Goal: Information Seeking & Learning: Check status

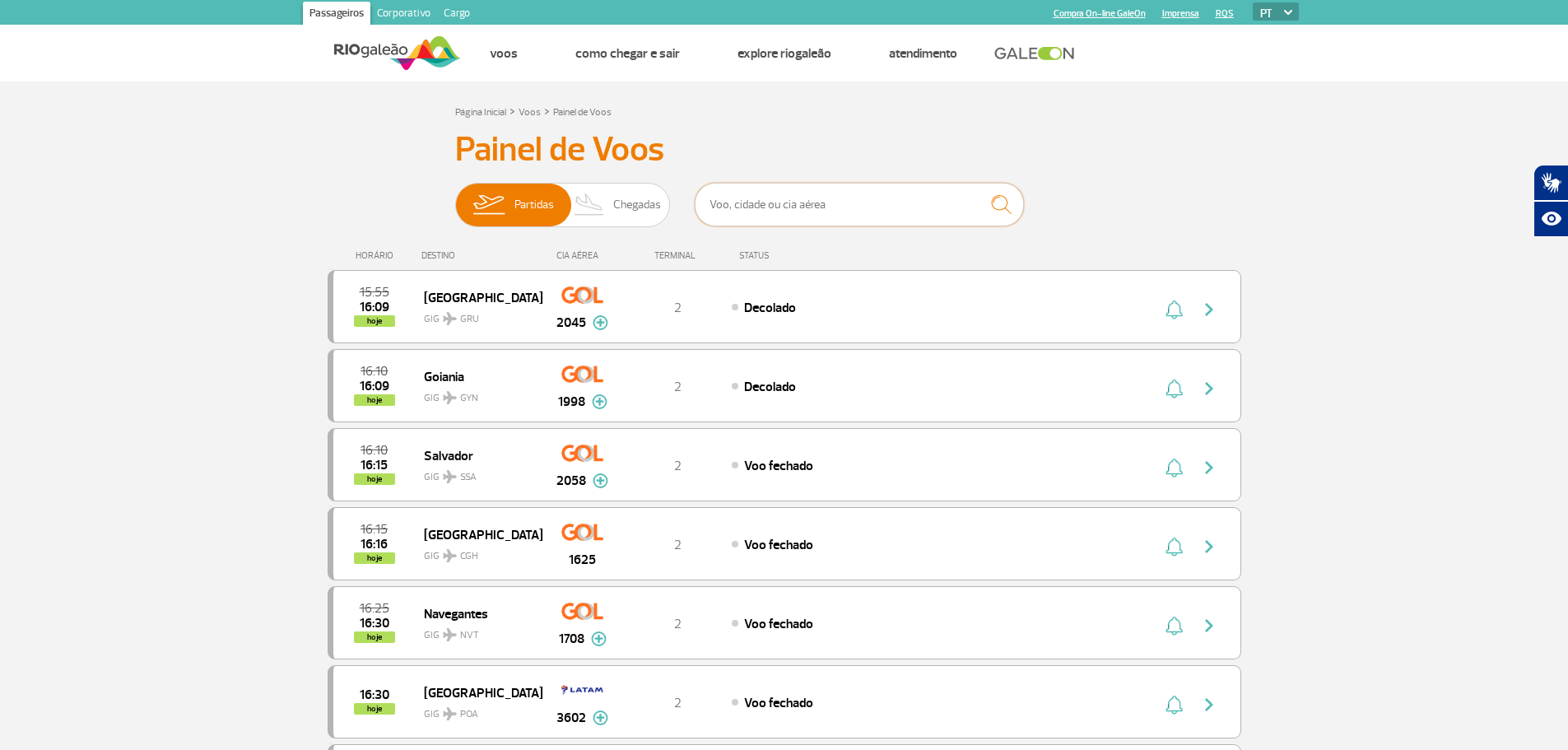
click at [709, 205] on input "text" at bounding box center [859, 204] width 329 height 43
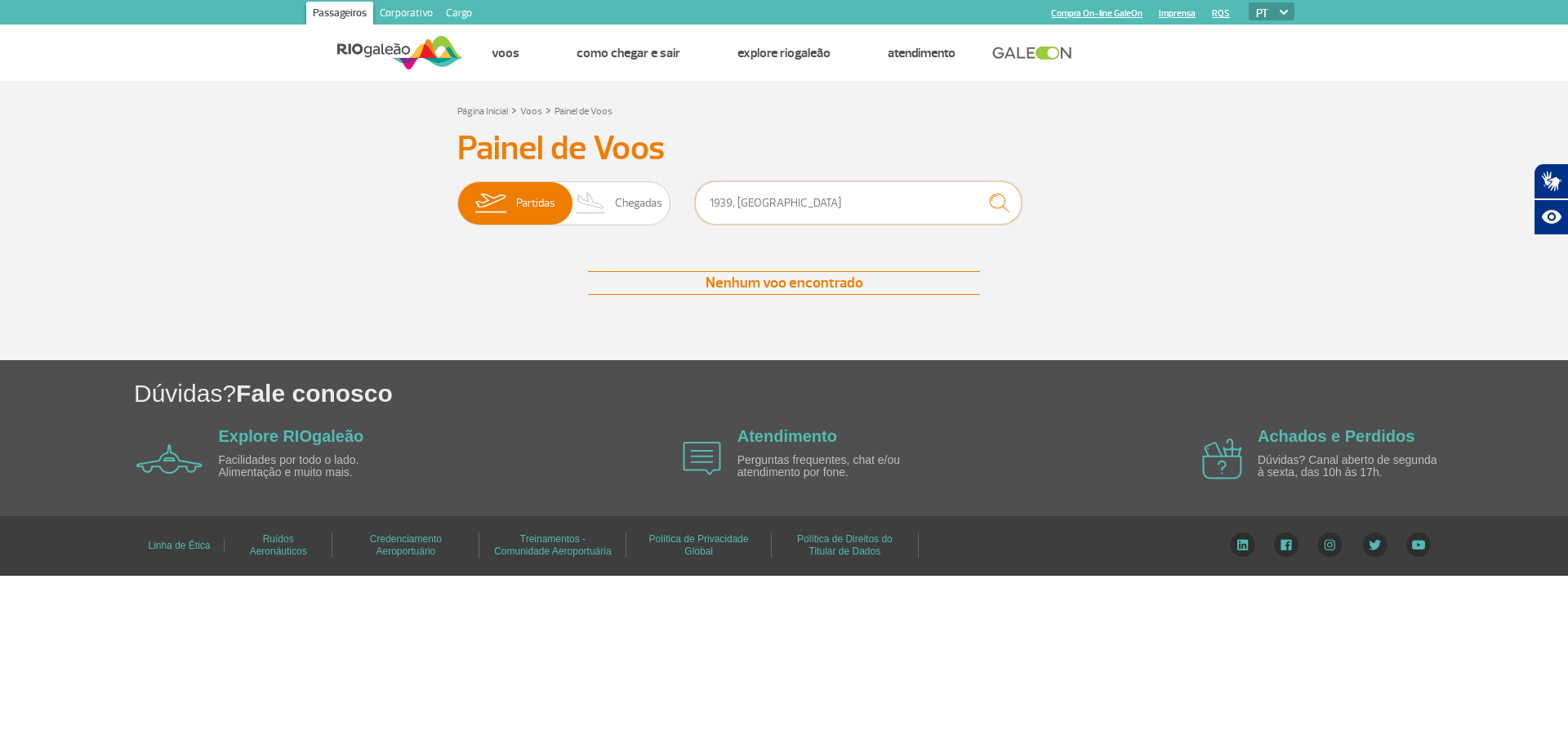
type input "1939, [GEOGRAPHIC_DATA]"
click at [996, 203] on img "submit" at bounding box center [1000, 203] width 35 height 34
click at [637, 202] on span "Chegadas" at bounding box center [639, 203] width 47 height 42
click at [457, 195] on input "Partidas Chegadas" at bounding box center [457, 195] width 0 height 0
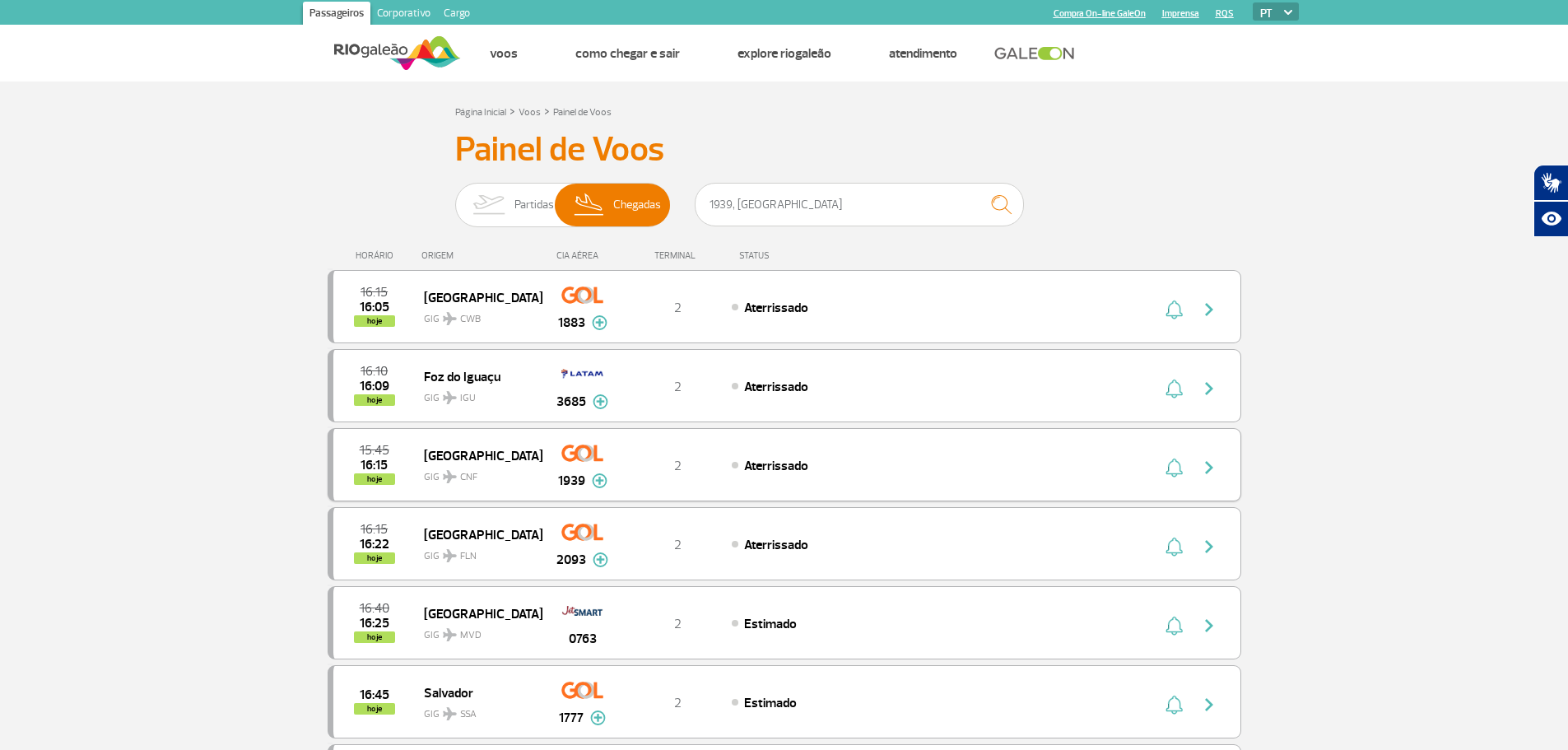
click at [1211, 466] on img "button" at bounding box center [1209, 467] width 20 height 20
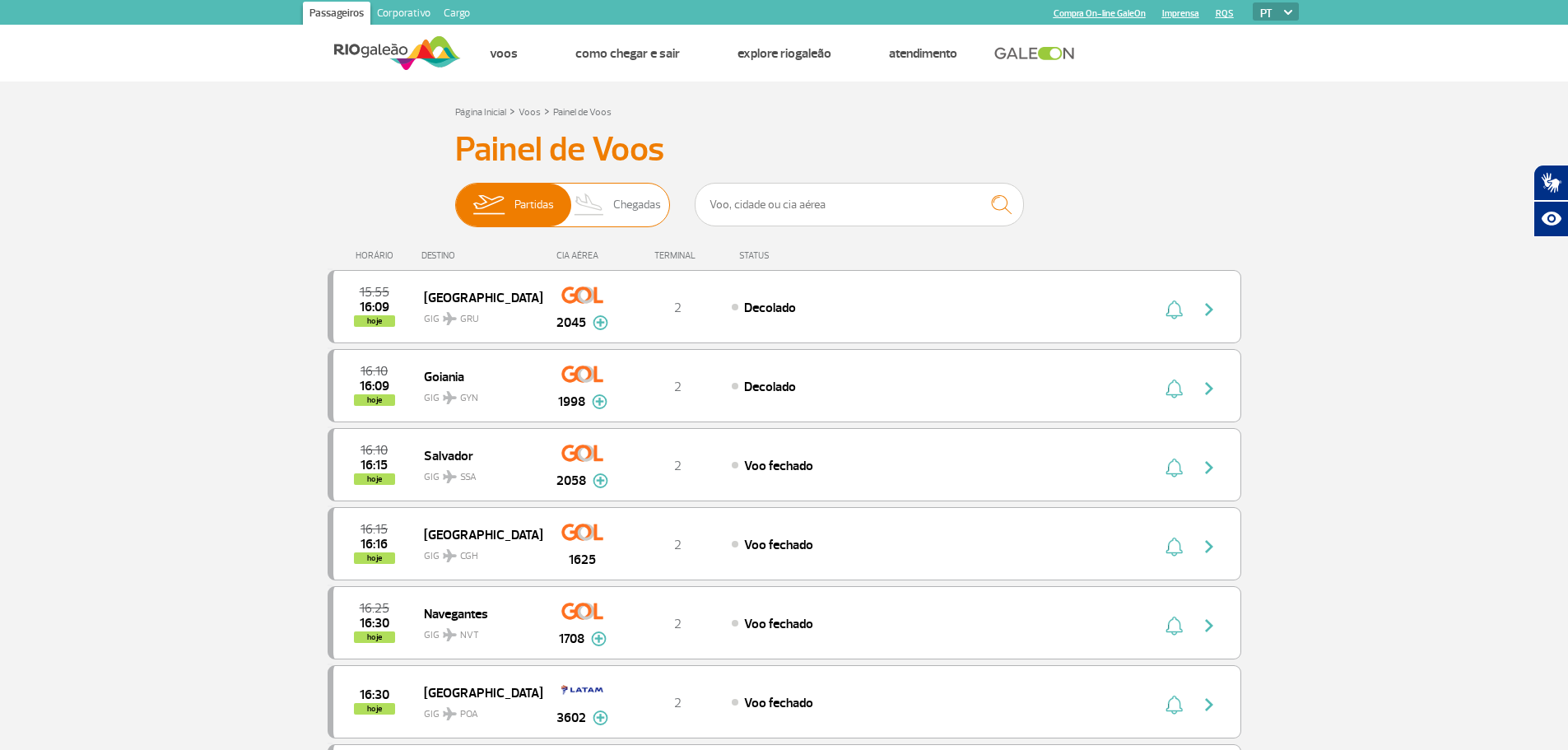
click at [640, 206] on span "Chegadas" at bounding box center [637, 205] width 48 height 43
click at [455, 196] on input "Partidas Chegadas" at bounding box center [455, 196] width 0 height 0
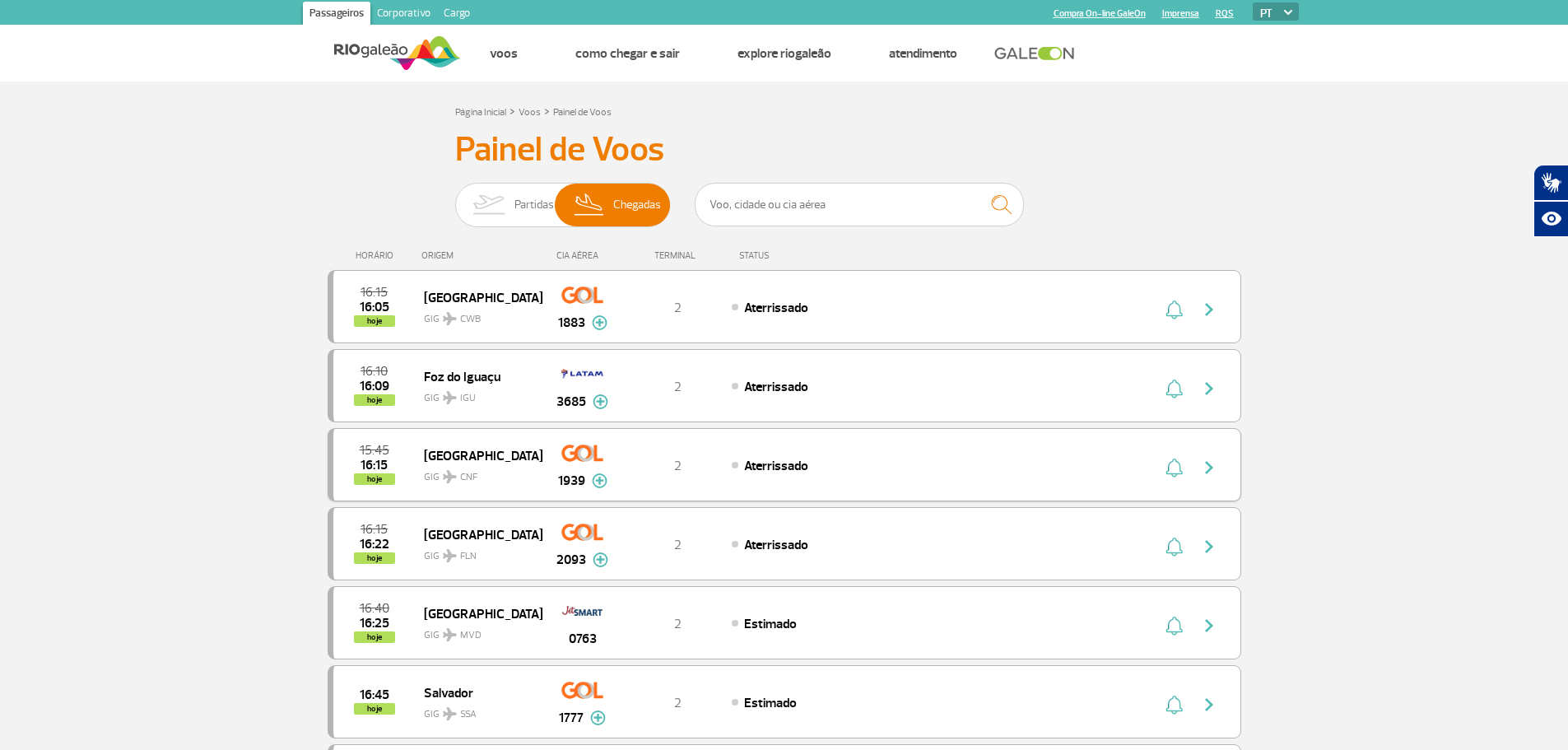
click at [598, 480] on img at bounding box center [599, 480] width 15 height 14
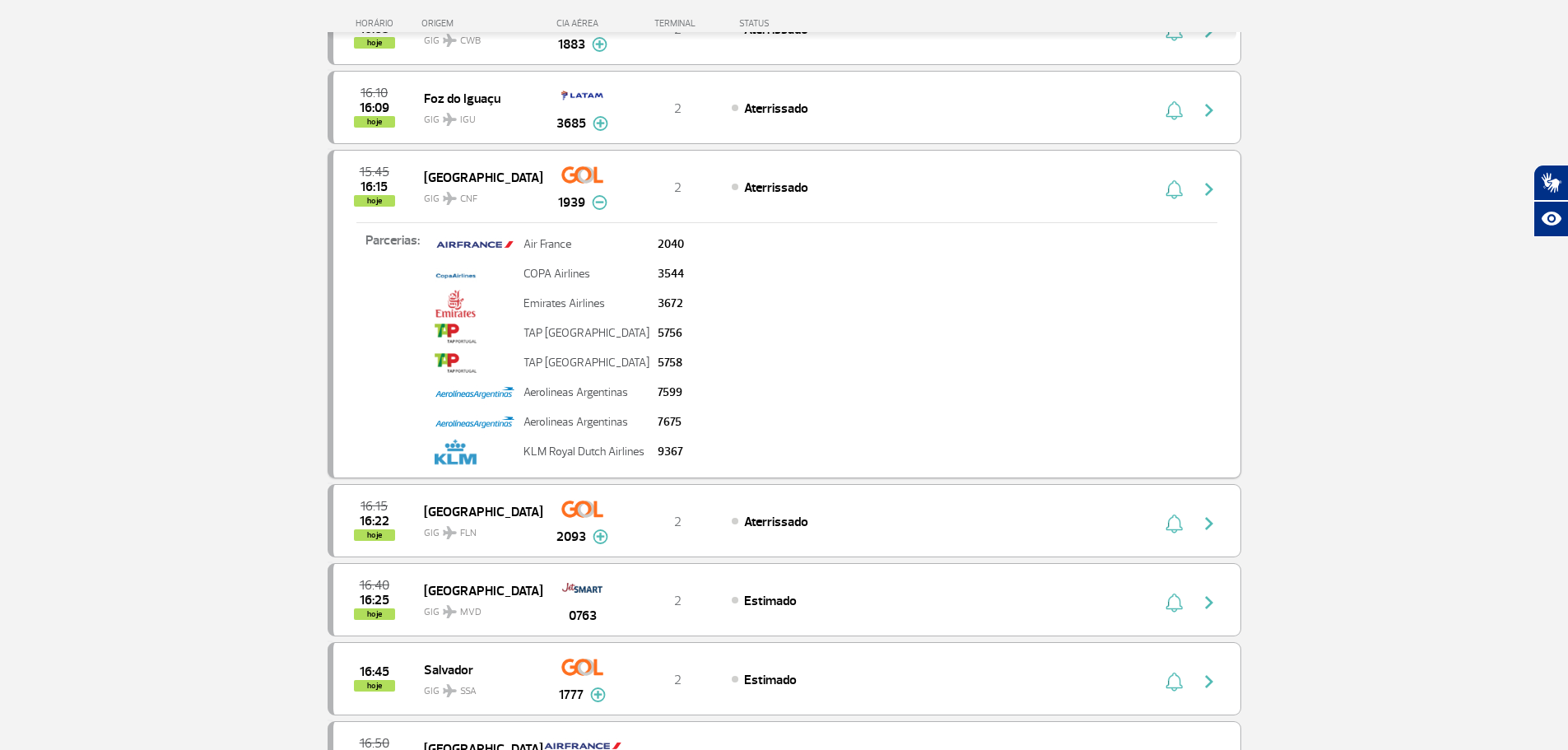
scroll to position [329, 0]
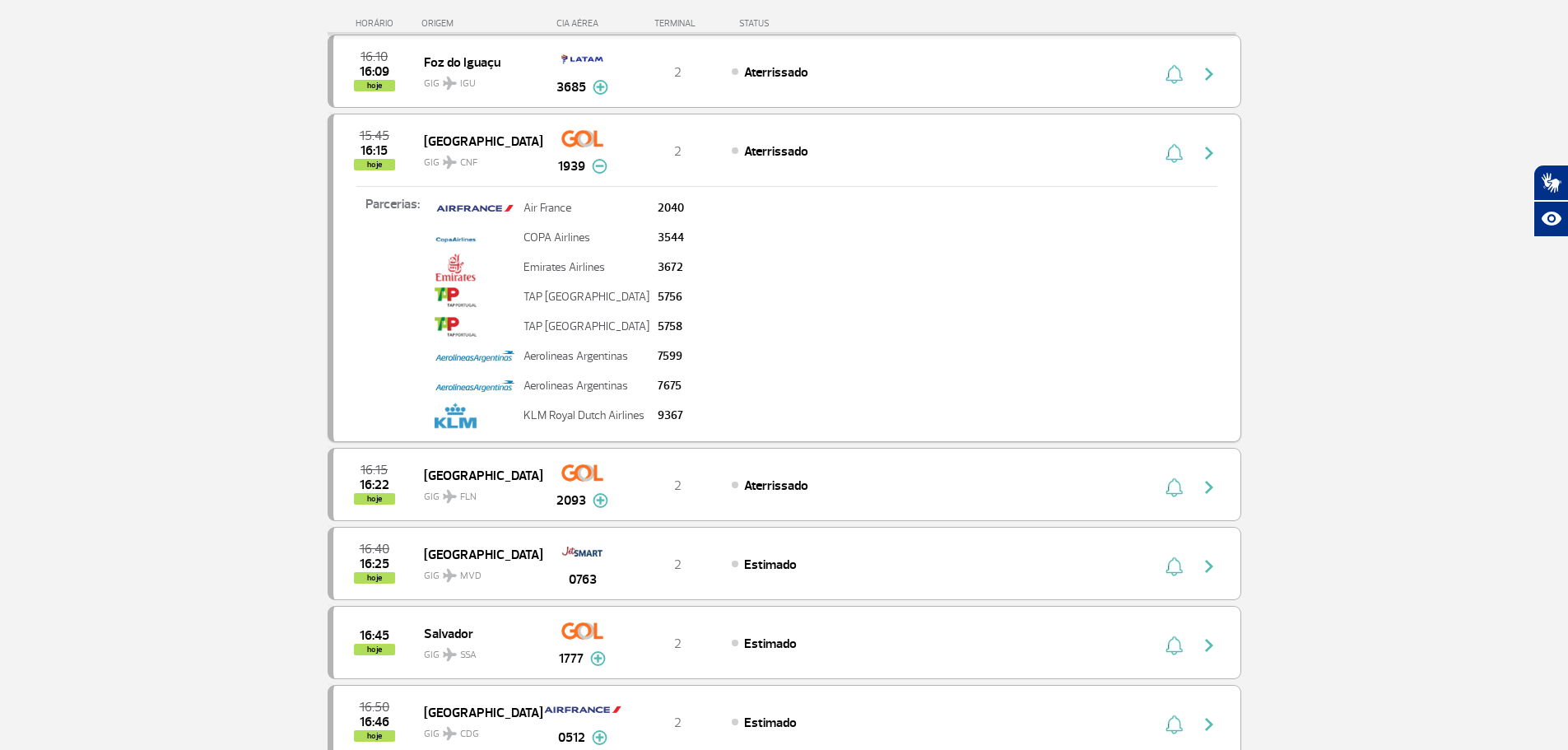
click at [373, 163] on span "hoje" at bounding box center [374, 165] width 41 height 12
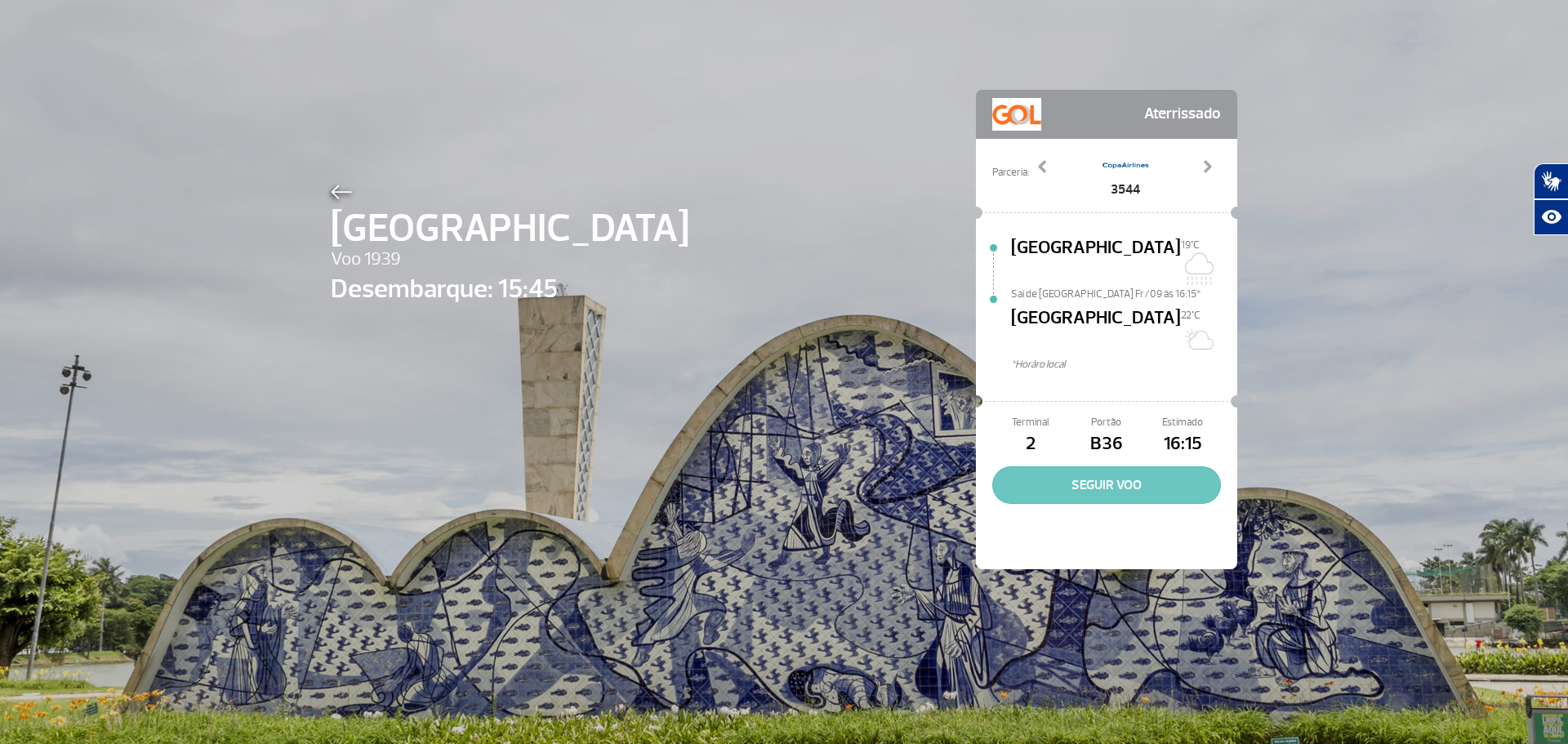
click at [1089, 466] on button "SEGUIR VOO" at bounding box center [1106, 485] width 229 height 38
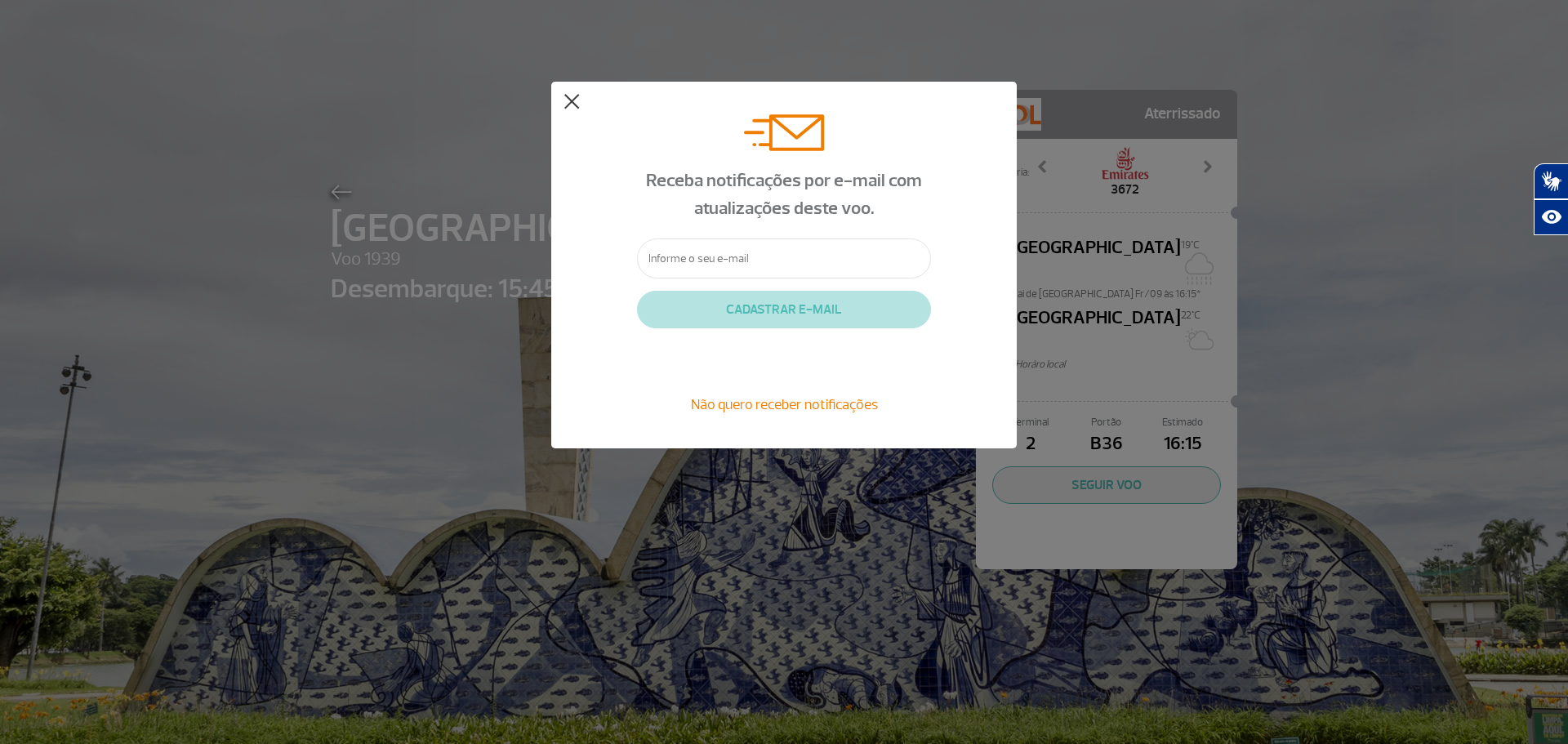
click at [570, 101] on button at bounding box center [571, 101] width 16 height 16
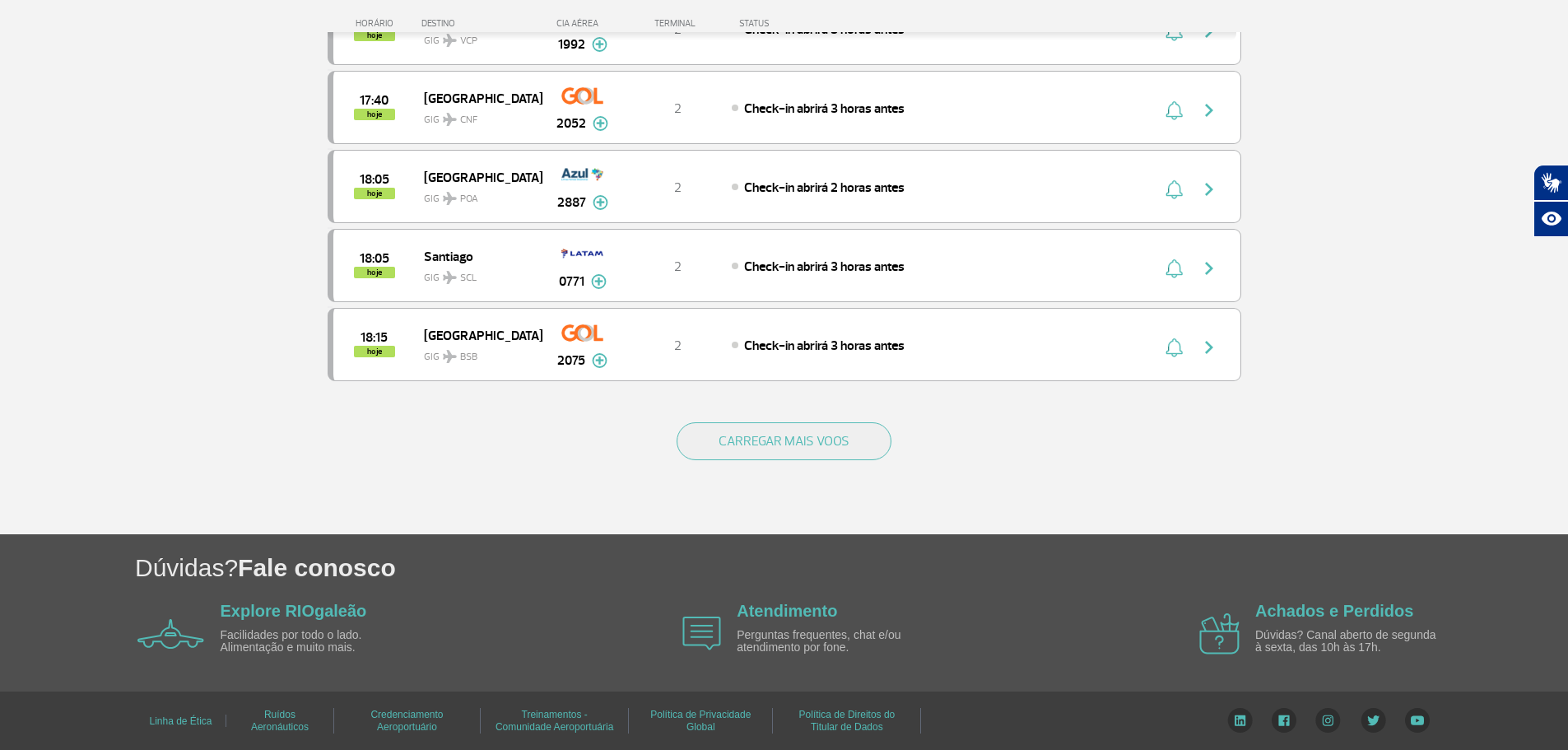
scroll to position [1480, 0]
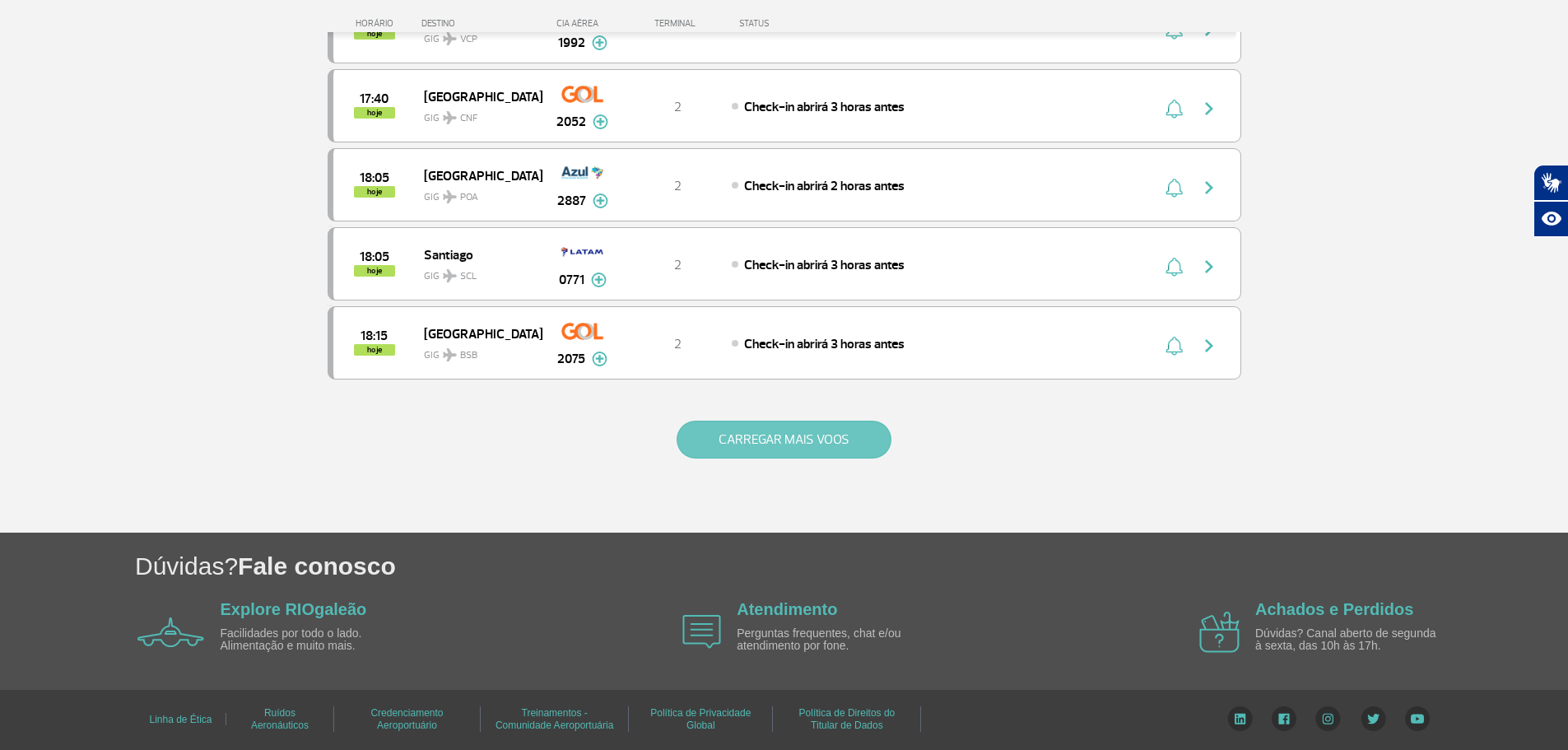
click at [821, 435] on button "CARREGAR MAIS VOOS" at bounding box center [784, 440] width 215 height 38
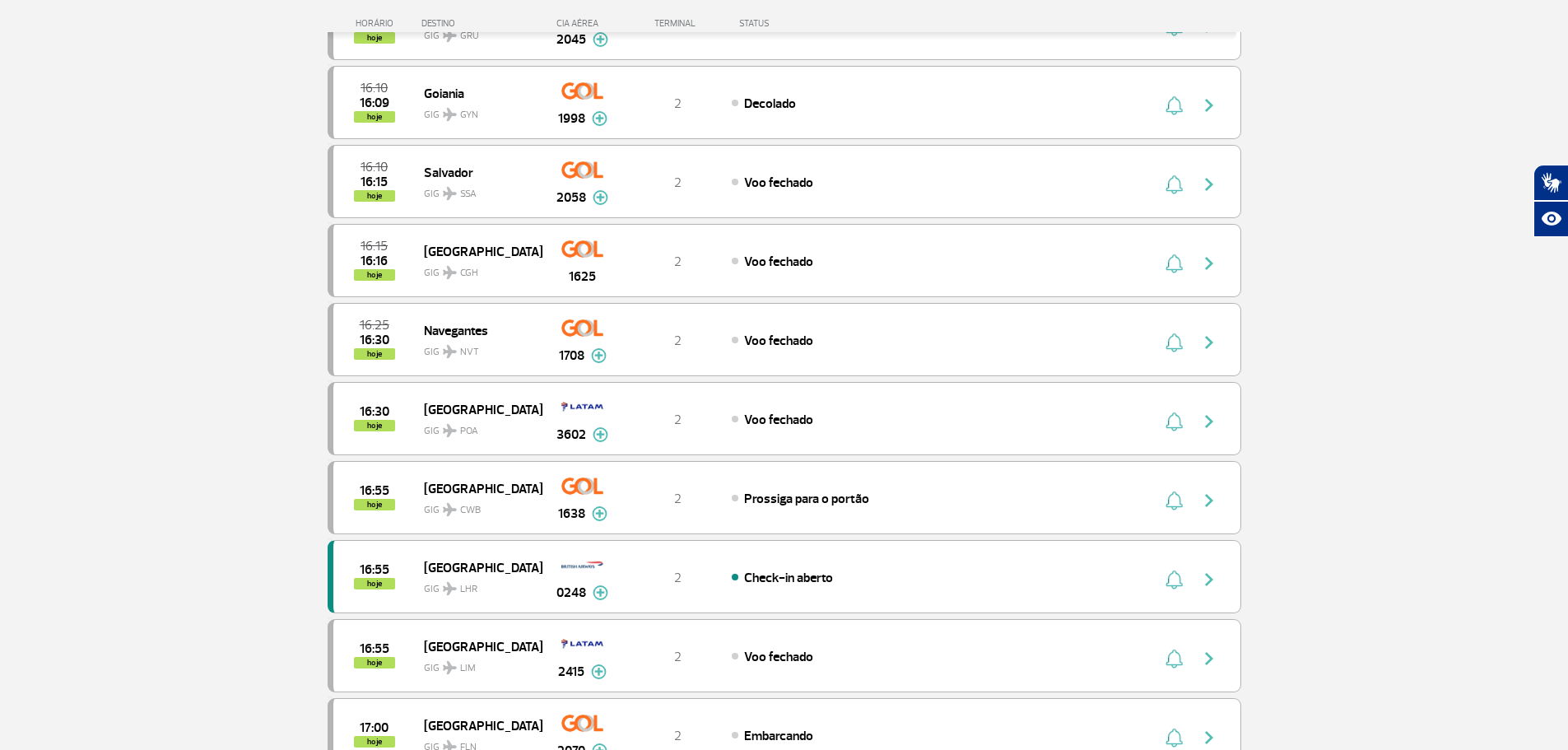
scroll to position [0, 0]
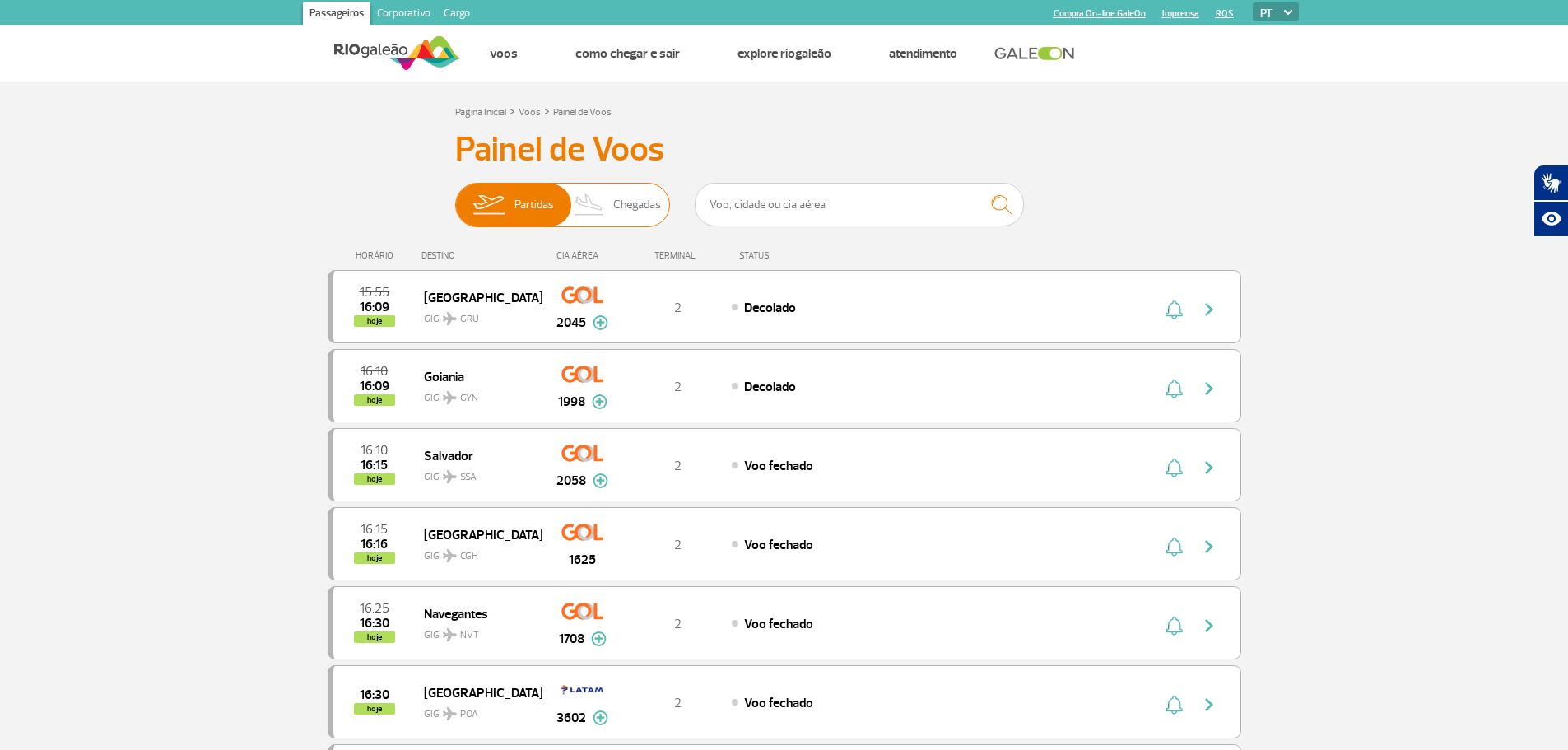
click at [642, 208] on span "Chegadas" at bounding box center [637, 205] width 48 height 43
click at [455, 196] on input "Partidas Chegadas" at bounding box center [455, 196] width 0 height 0
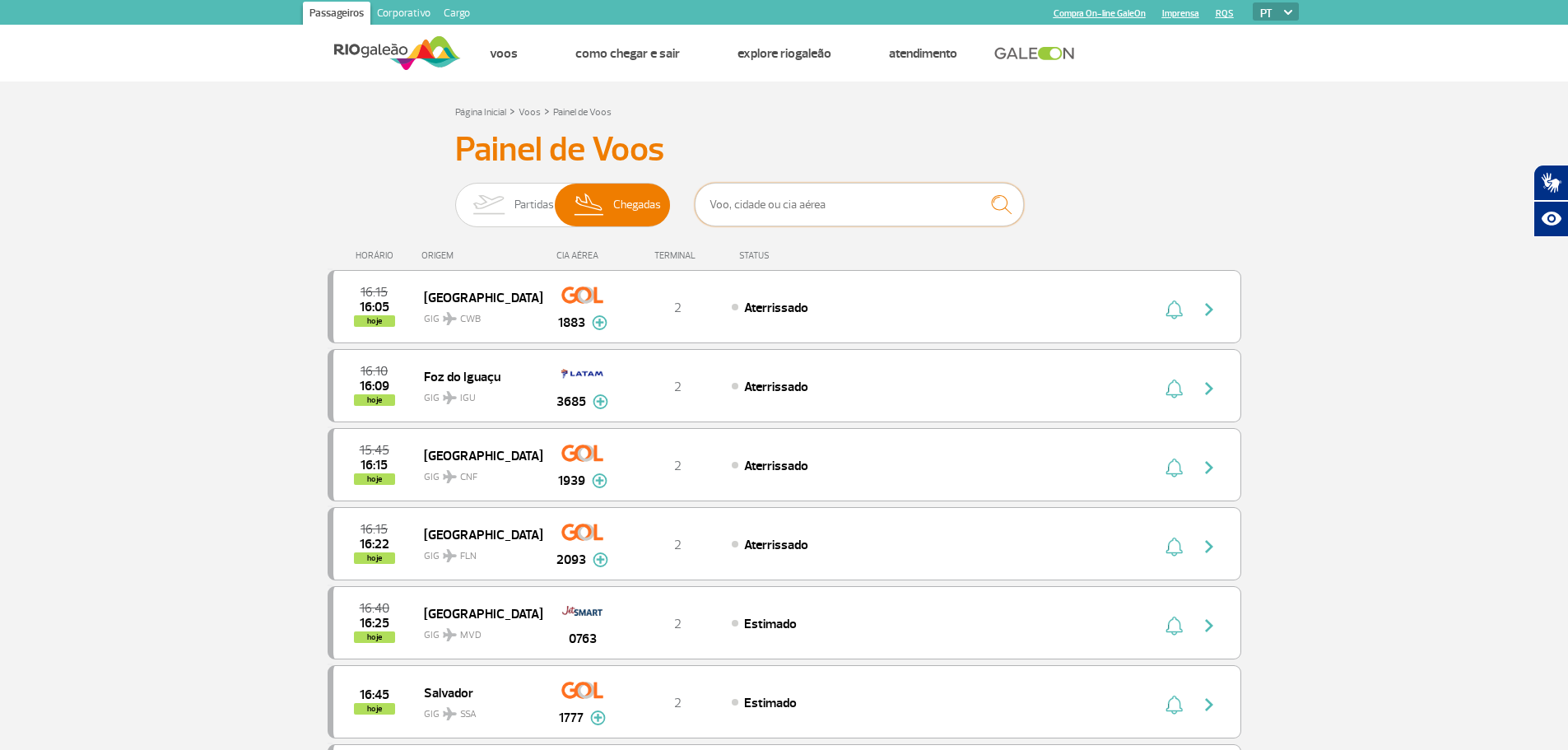
click at [709, 200] on input "text" at bounding box center [859, 204] width 329 height 43
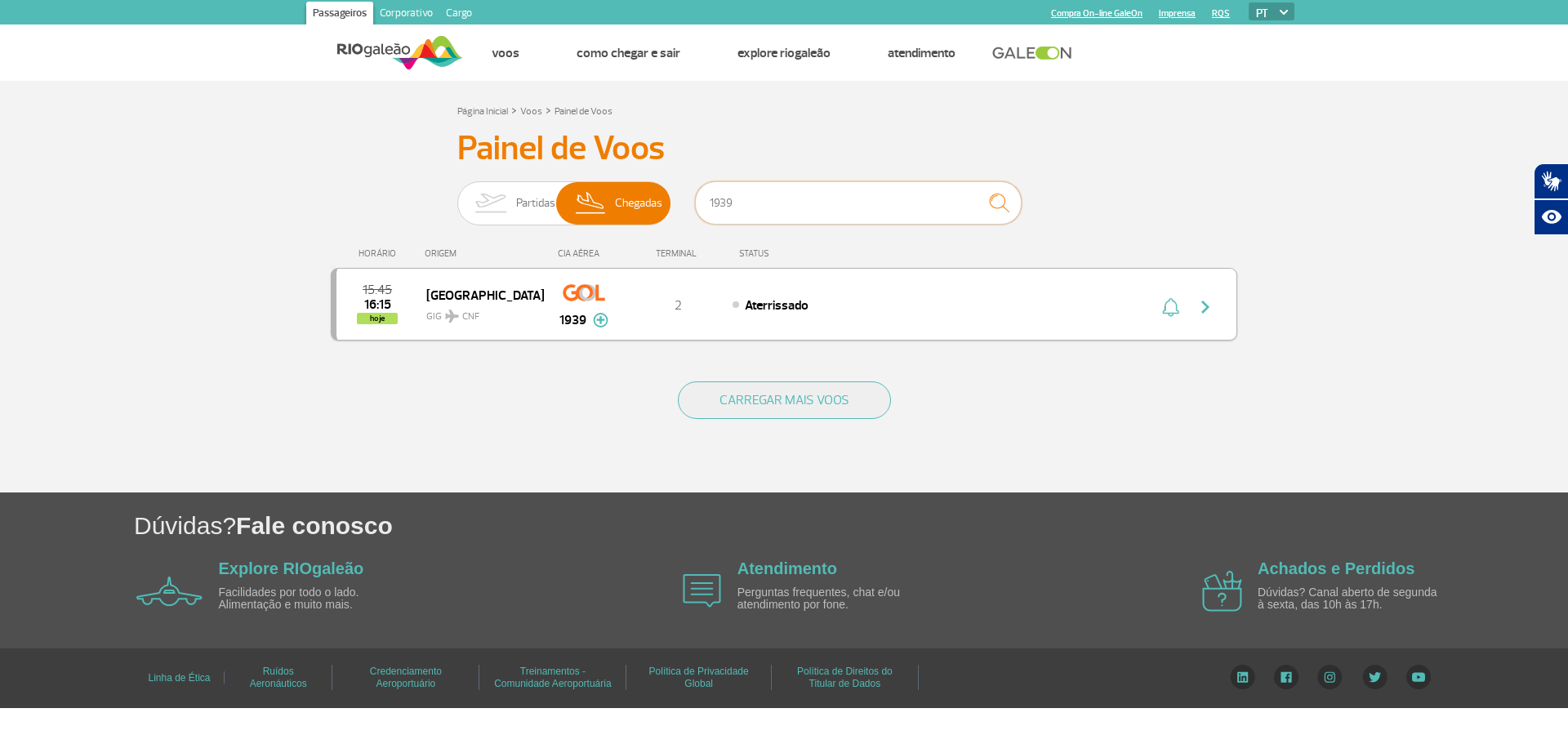
type input "1939"
click at [601, 320] on img at bounding box center [601, 320] width 15 height 14
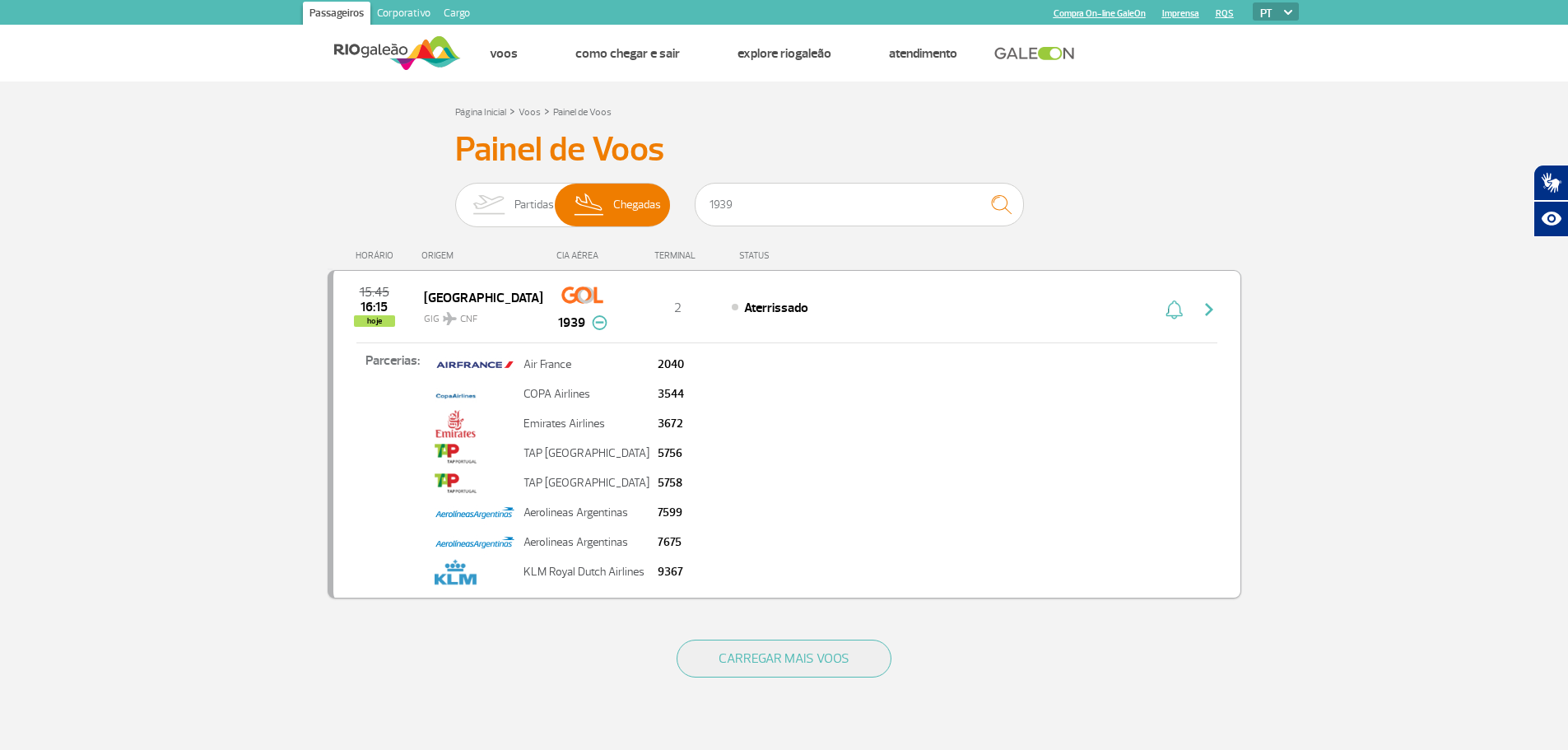
click at [1210, 310] on img "button" at bounding box center [1209, 309] width 20 height 20
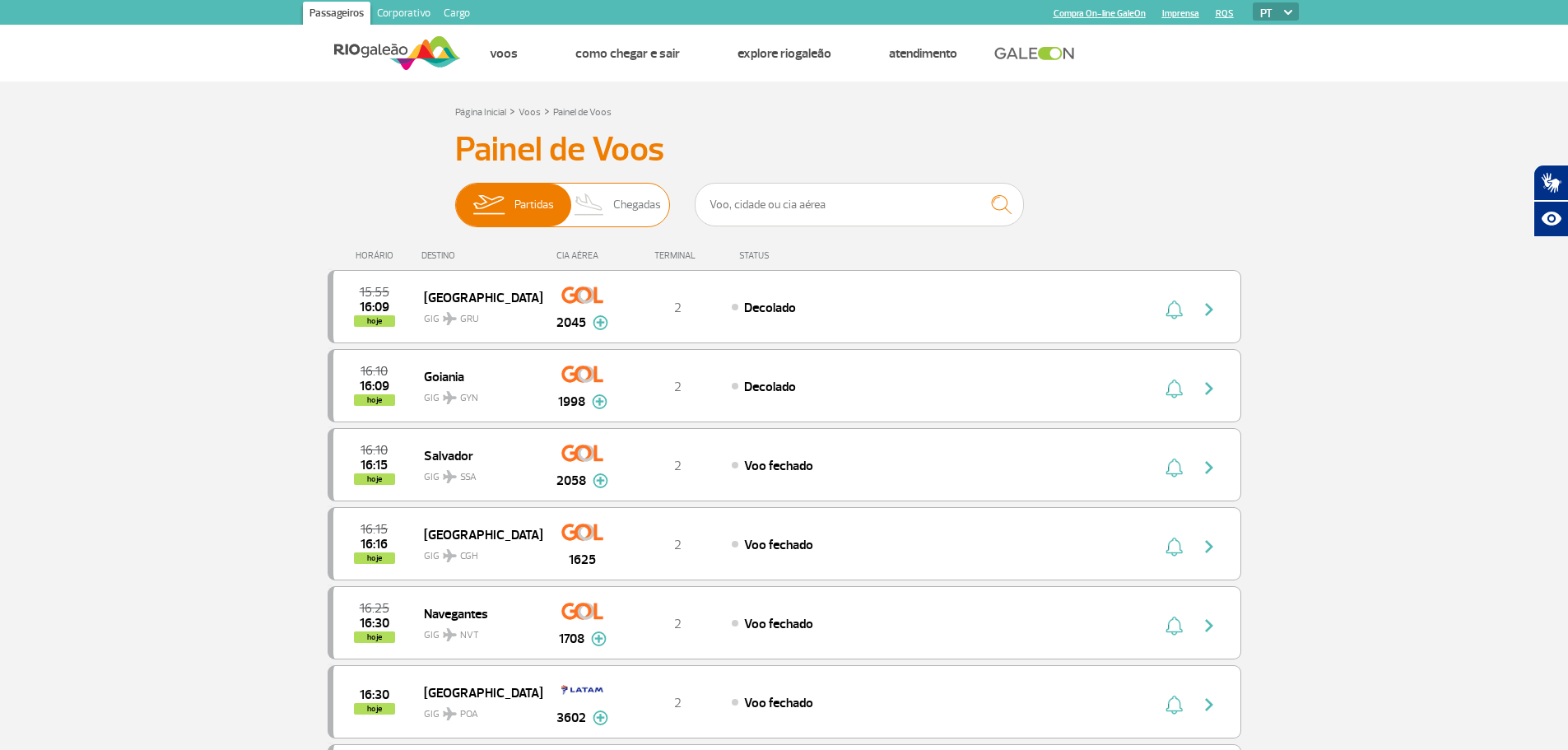
click at [656, 198] on span "Chegadas" at bounding box center [637, 205] width 48 height 43
click at [455, 196] on input "Partidas Chegadas" at bounding box center [455, 196] width 0 height 0
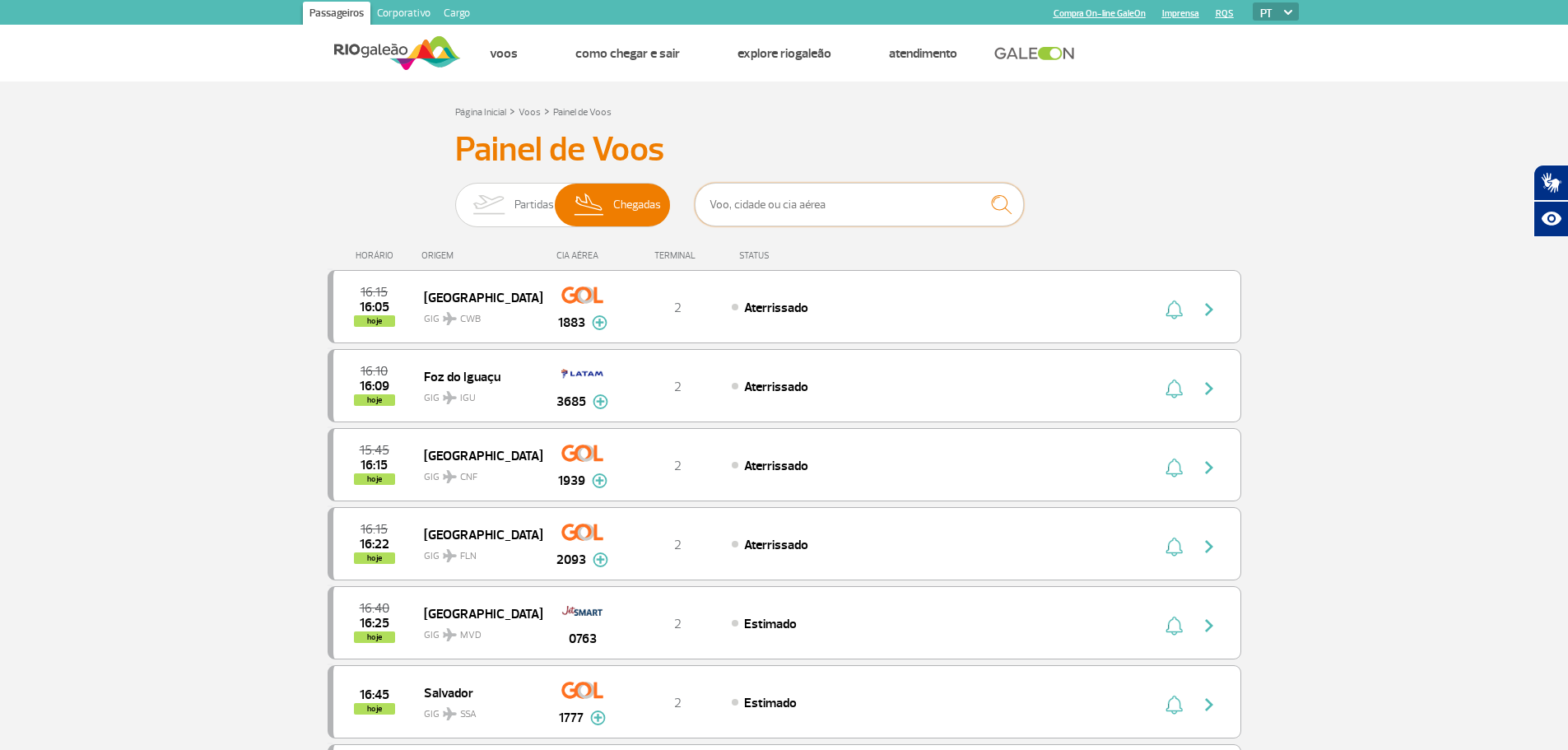
click at [716, 210] on input "text" at bounding box center [859, 204] width 329 height 43
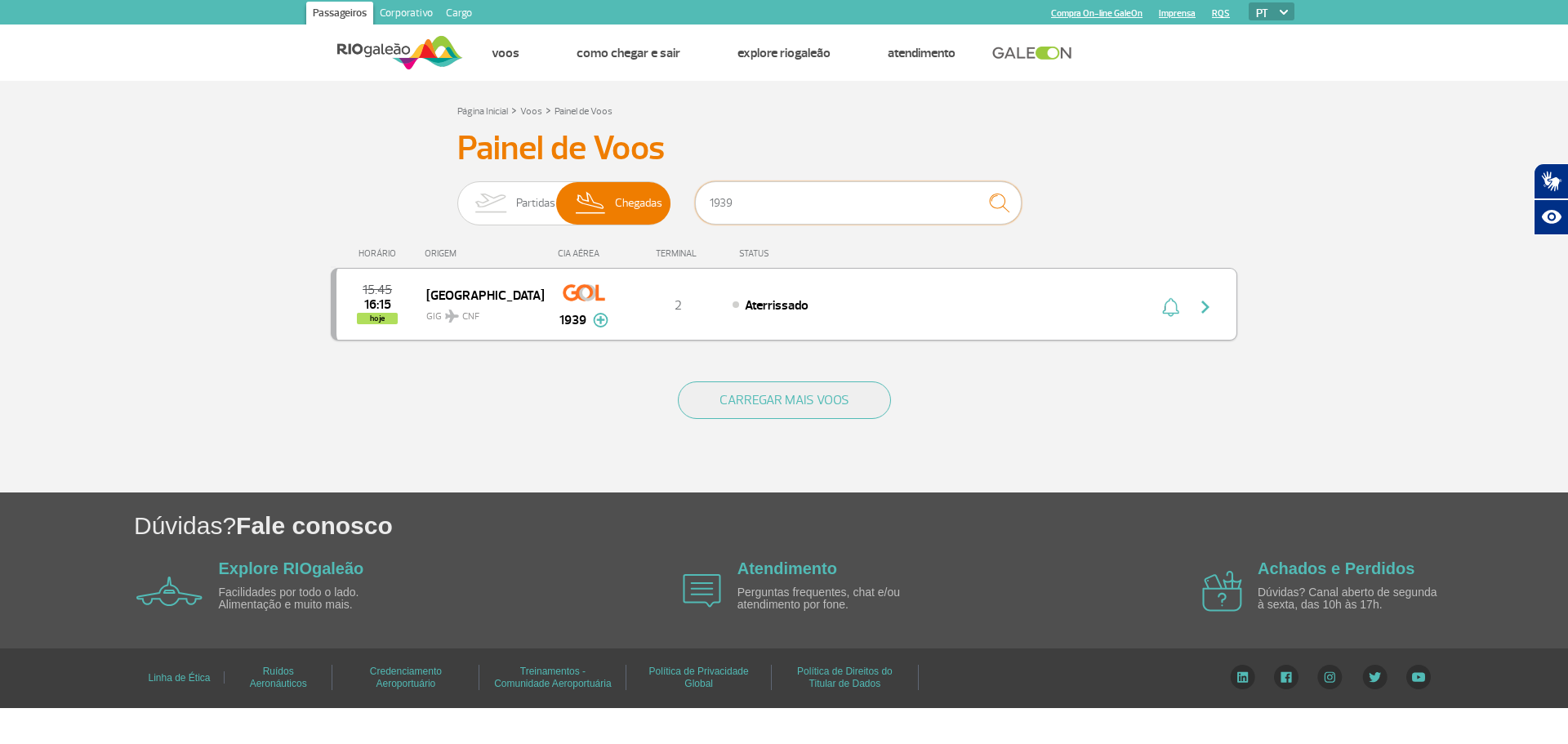
type input "1939"
click at [603, 320] on img at bounding box center [601, 320] width 15 height 14
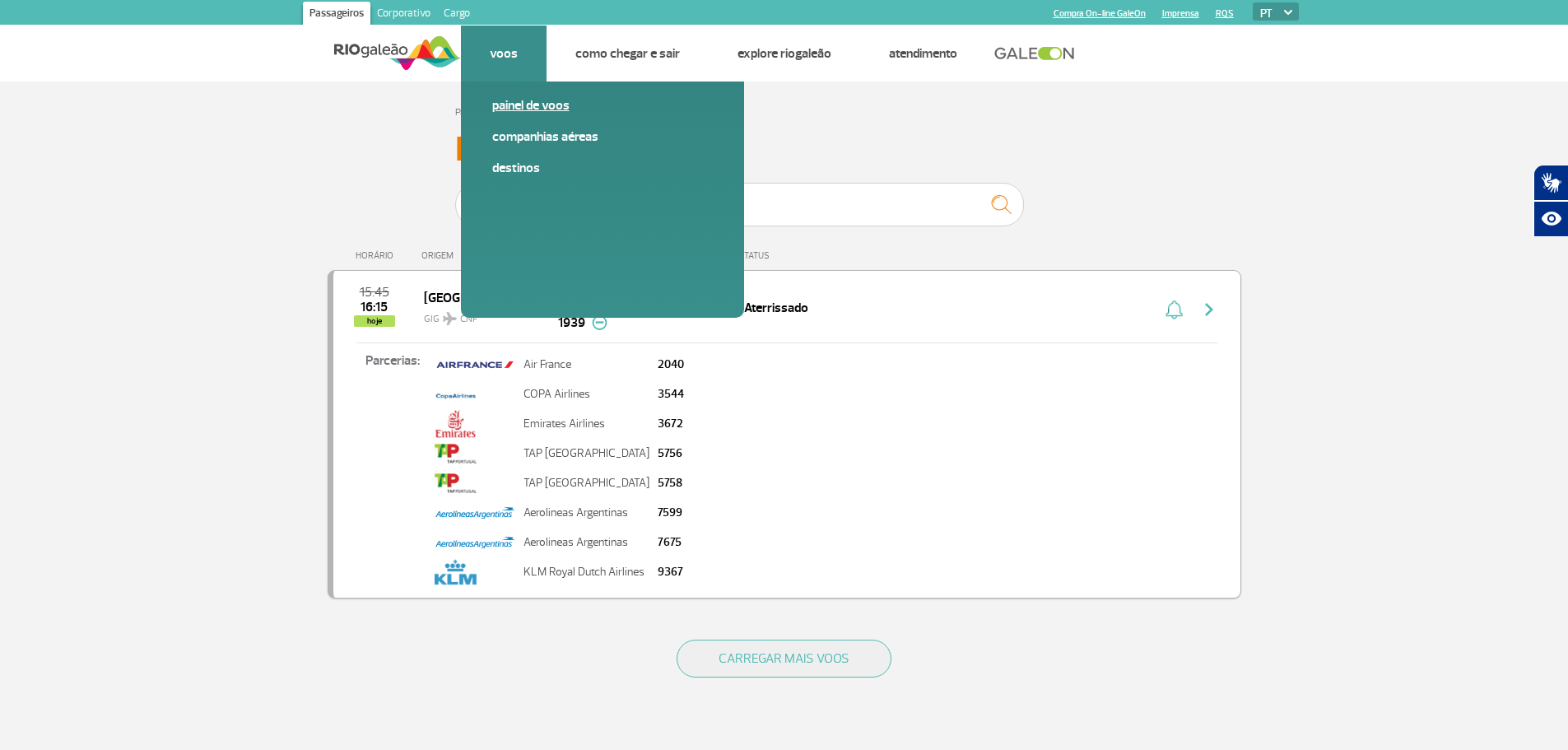
click at [518, 104] on link "Painel de voos" at bounding box center [602, 105] width 220 height 18
click at [519, 105] on link "Painel de voos" at bounding box center [602, 105] width 220 height 18
click at [522, 107] on link "Painel de voos" at bounding box center [602, 105] width 220 height 18
click at [509, 102] on link "Painel de voos" at bounding box center [602, 105] width 220 height 18
click at [574, 132] on link "Companhias Aéreas" at bounding box center [602, 136] width 220 height 18
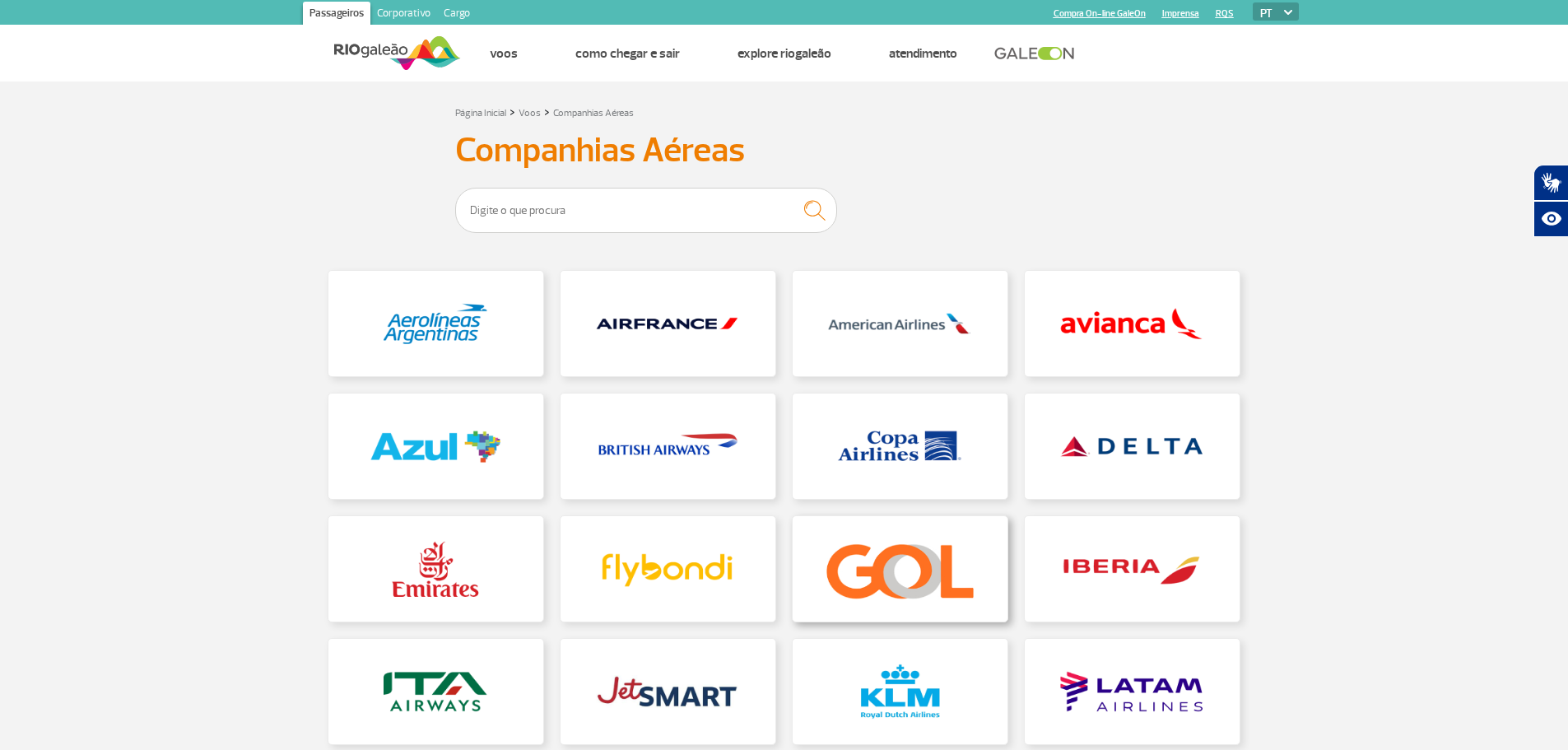
click at [896, 562] on link at bounding box center [900, 569] width 215 height 105
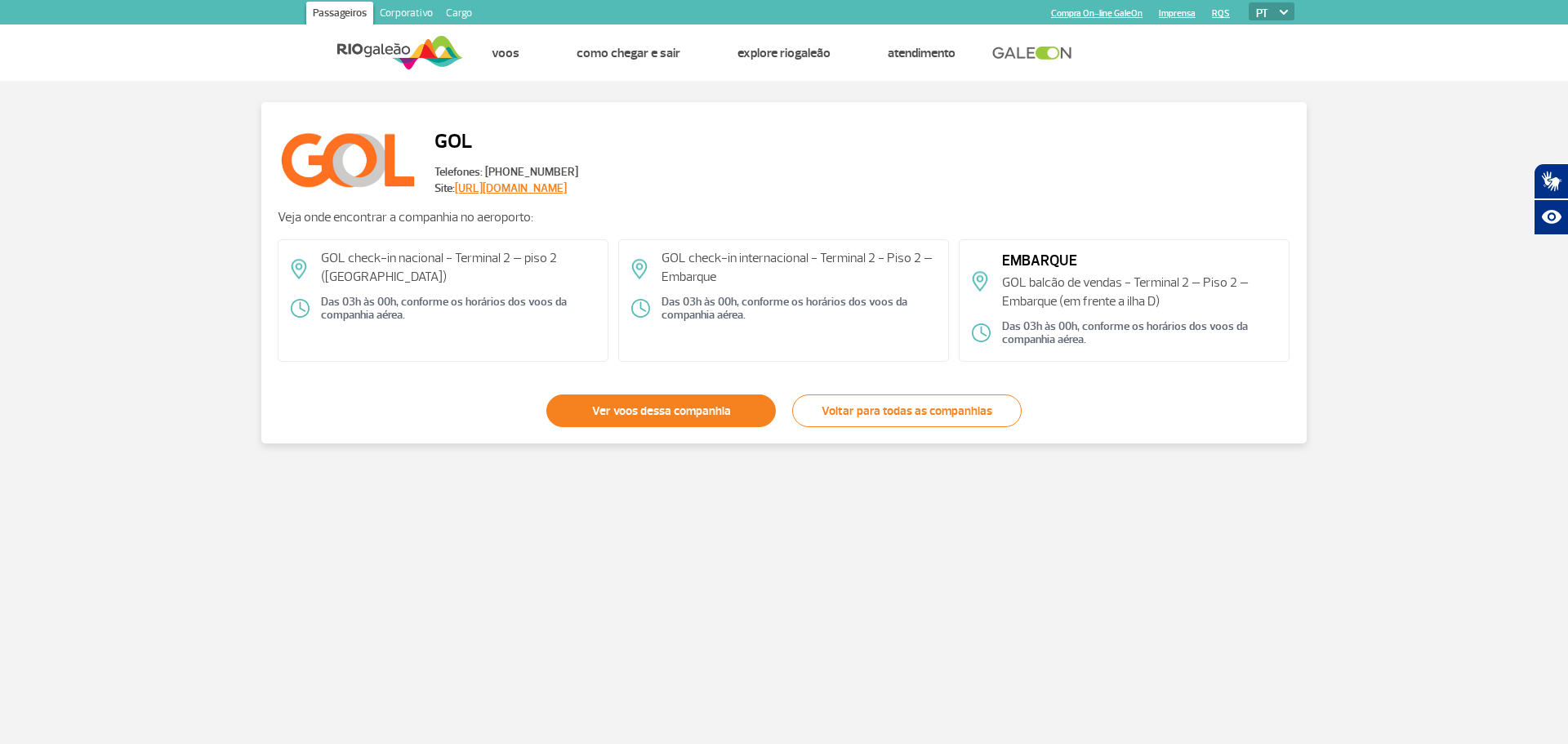
click at [643, 408] on link "Ver voos dessa companhia" at bounding box center [661, 411] width 229 height 33
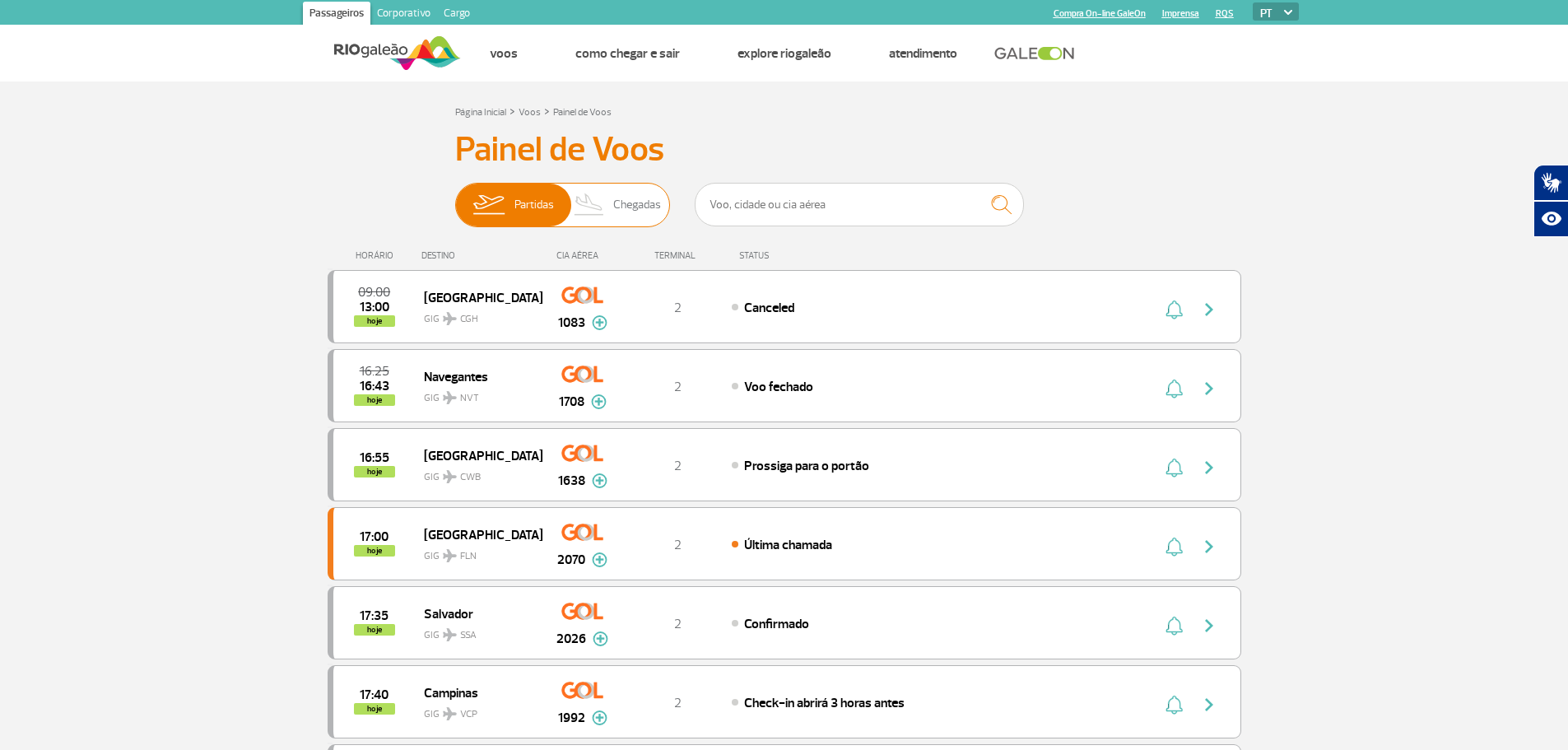
click at [628, 212] on span "Chegadas" at bounding box center [637, 205] width 48 height 43
click at [455, 196] on input "Partidas Chegadas" at bounding box center [455, 196] width 0 height 0
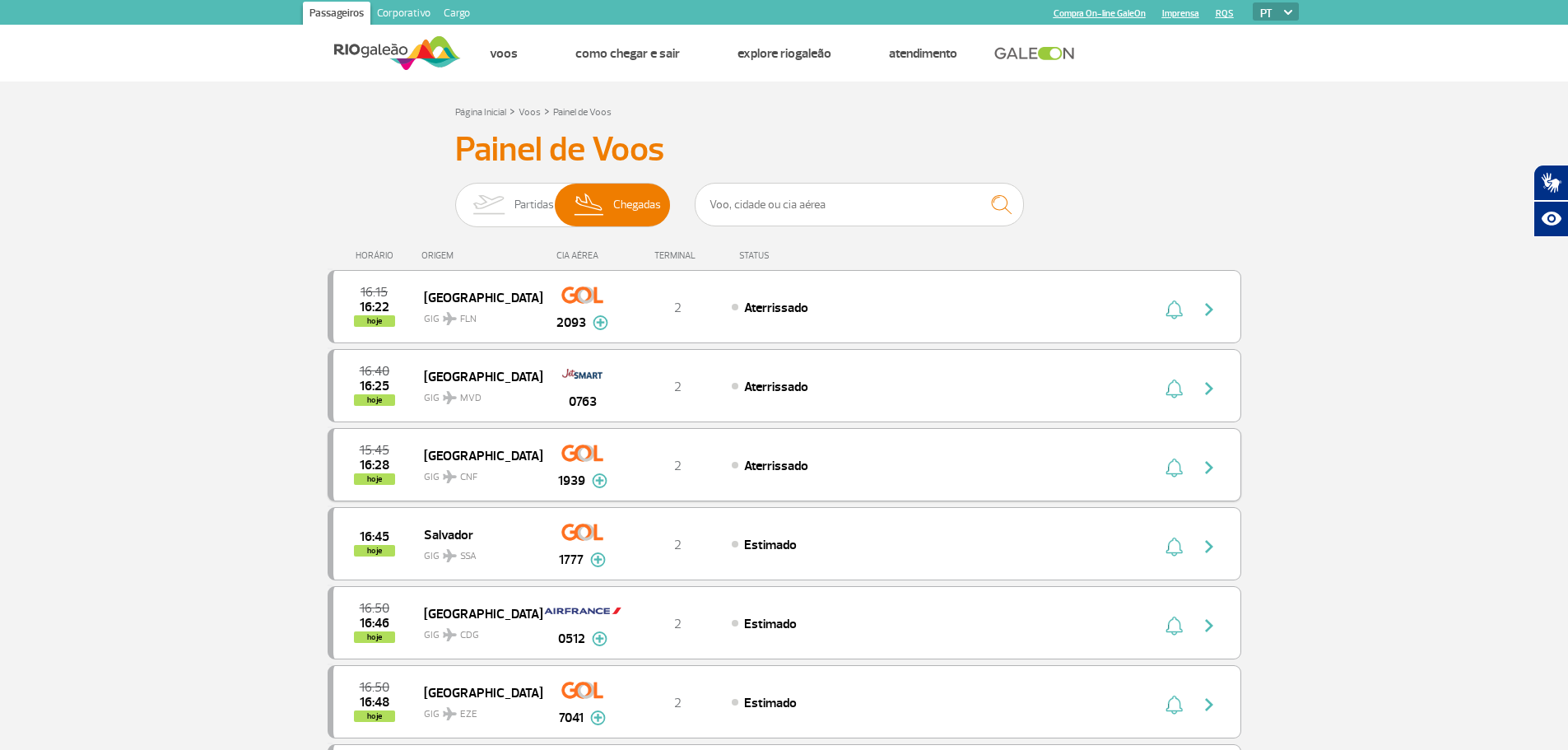
click at [597, 480] on img at bounding box center [599, 480] width 15 height 14
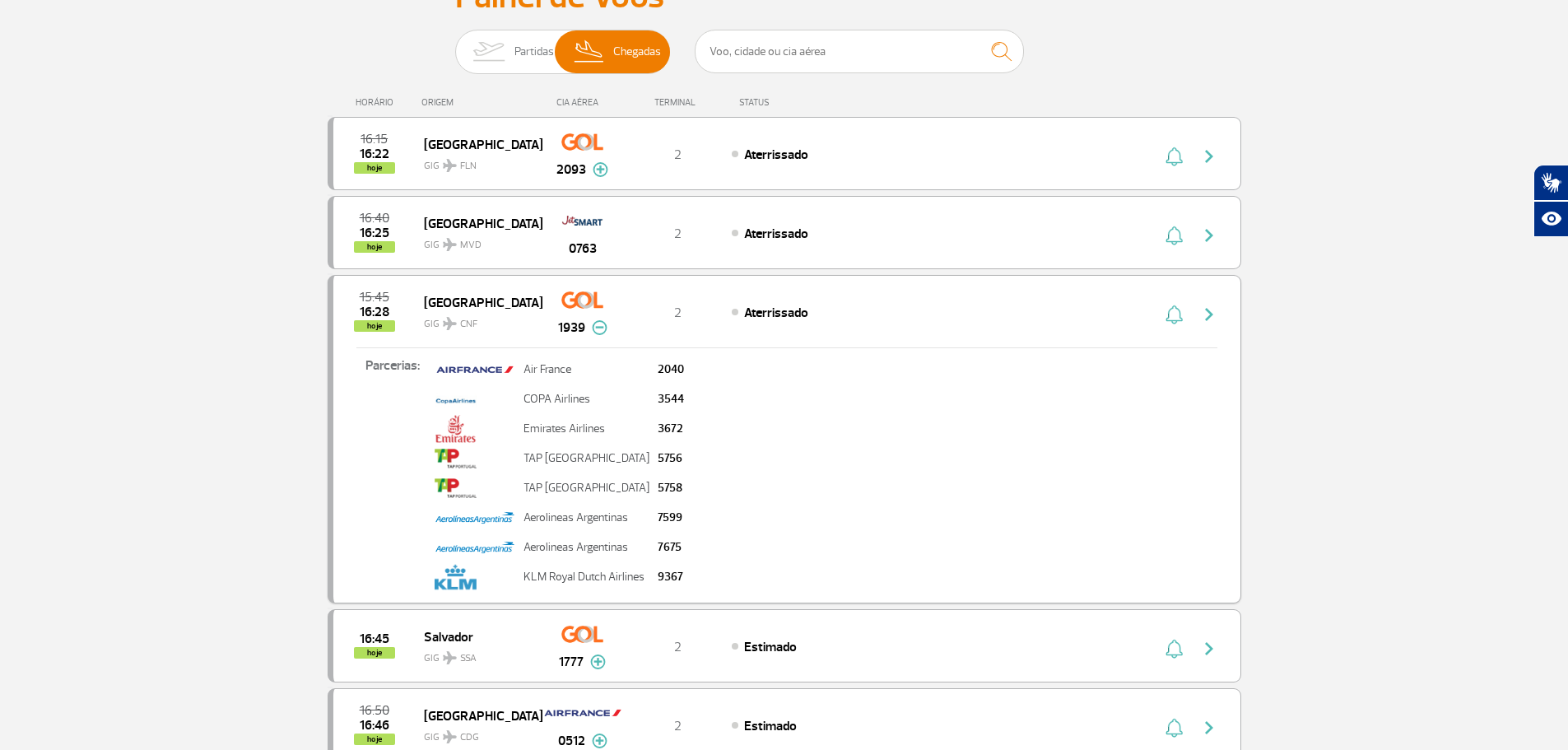
scroll to position [165, 0]
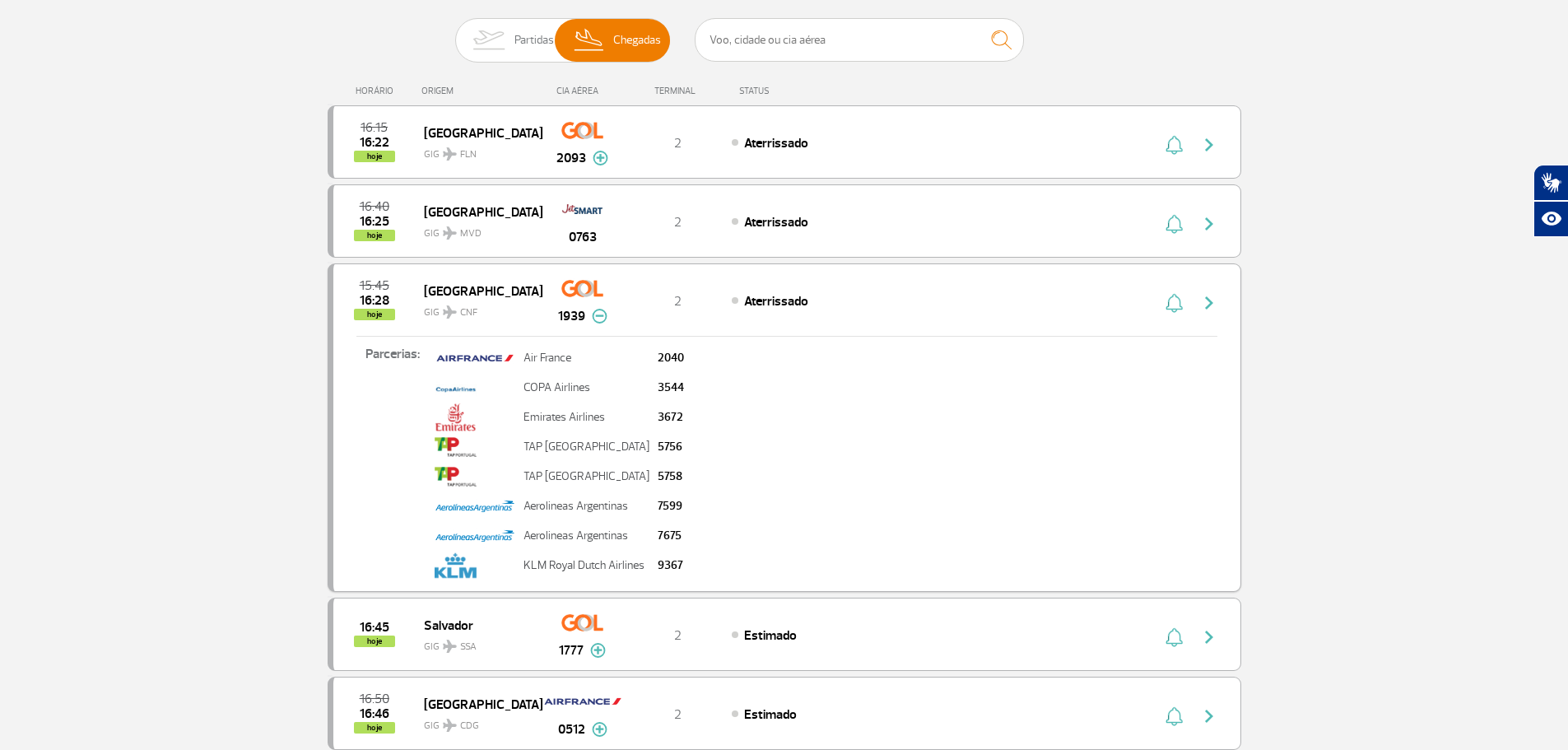
click at [1207, 296] on img "button" at bounding box center [1209, 303] width 20 height 20
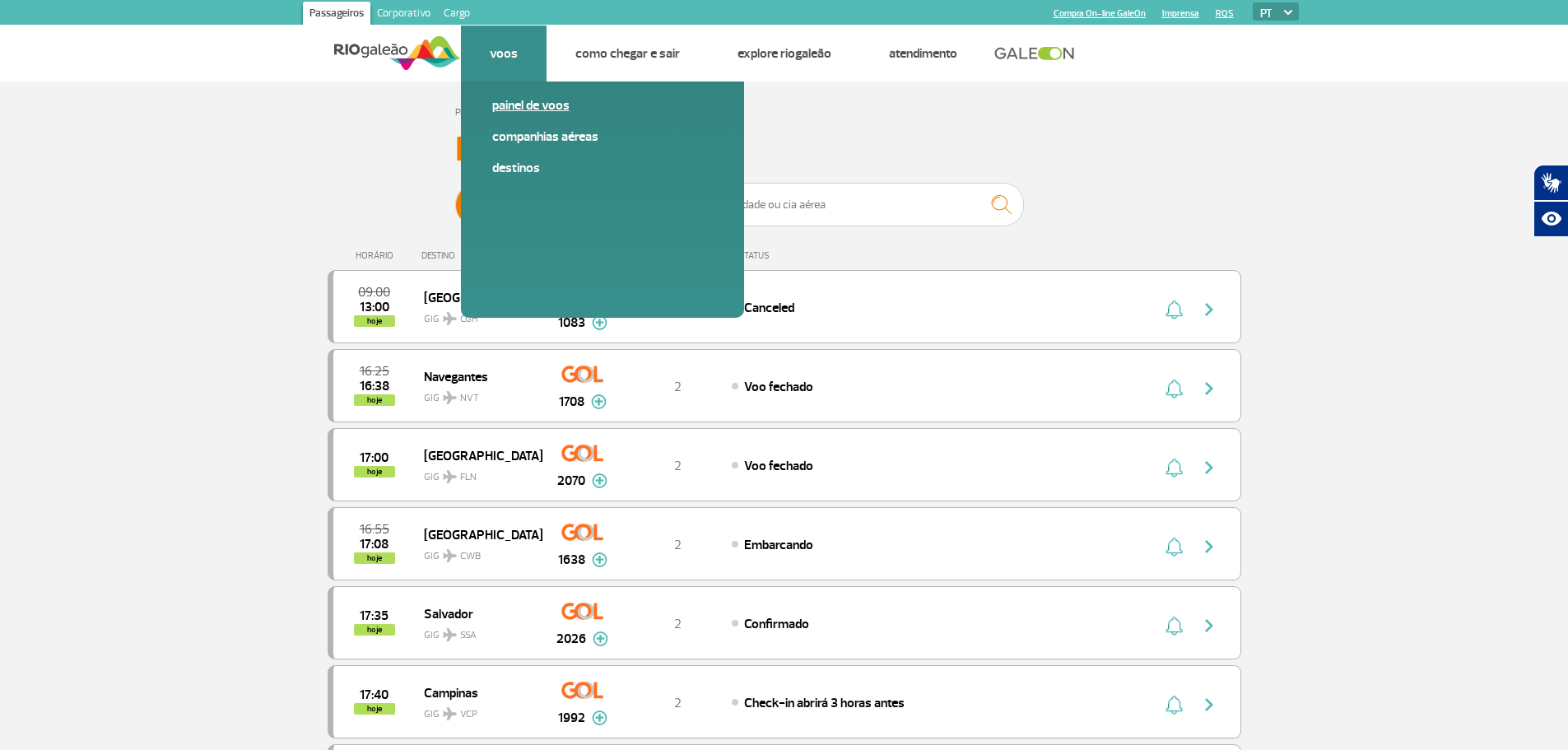
click at [551, 107] on link "Painel de voos" at bounding box center [602, 105] width 220 height 18
click at [526, 139] on link "Companhias Aéreas" at bounding box center [602, 136] width 220 height 18
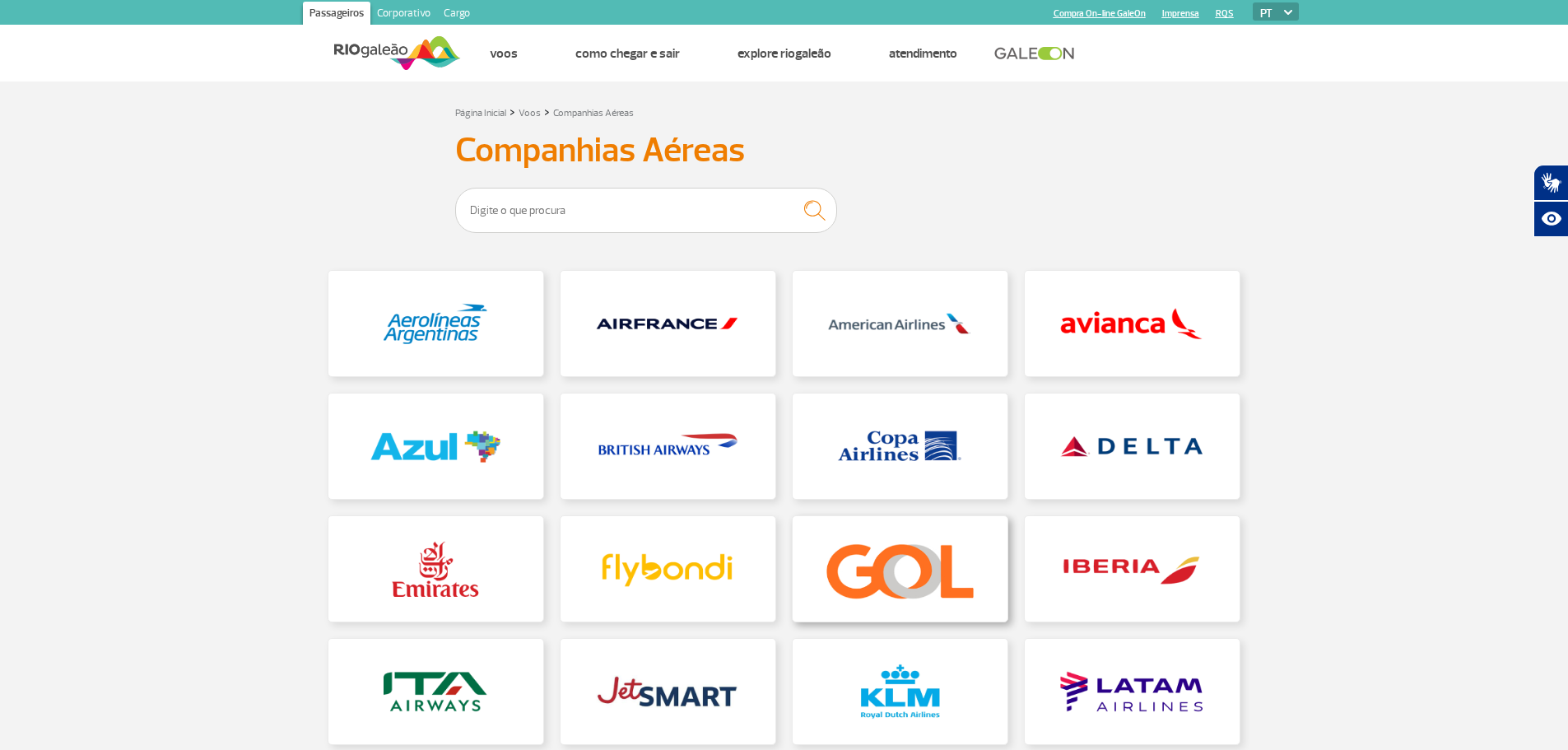
click at [876, 550] on link at bounding box center [900, 569] width 215 height 105
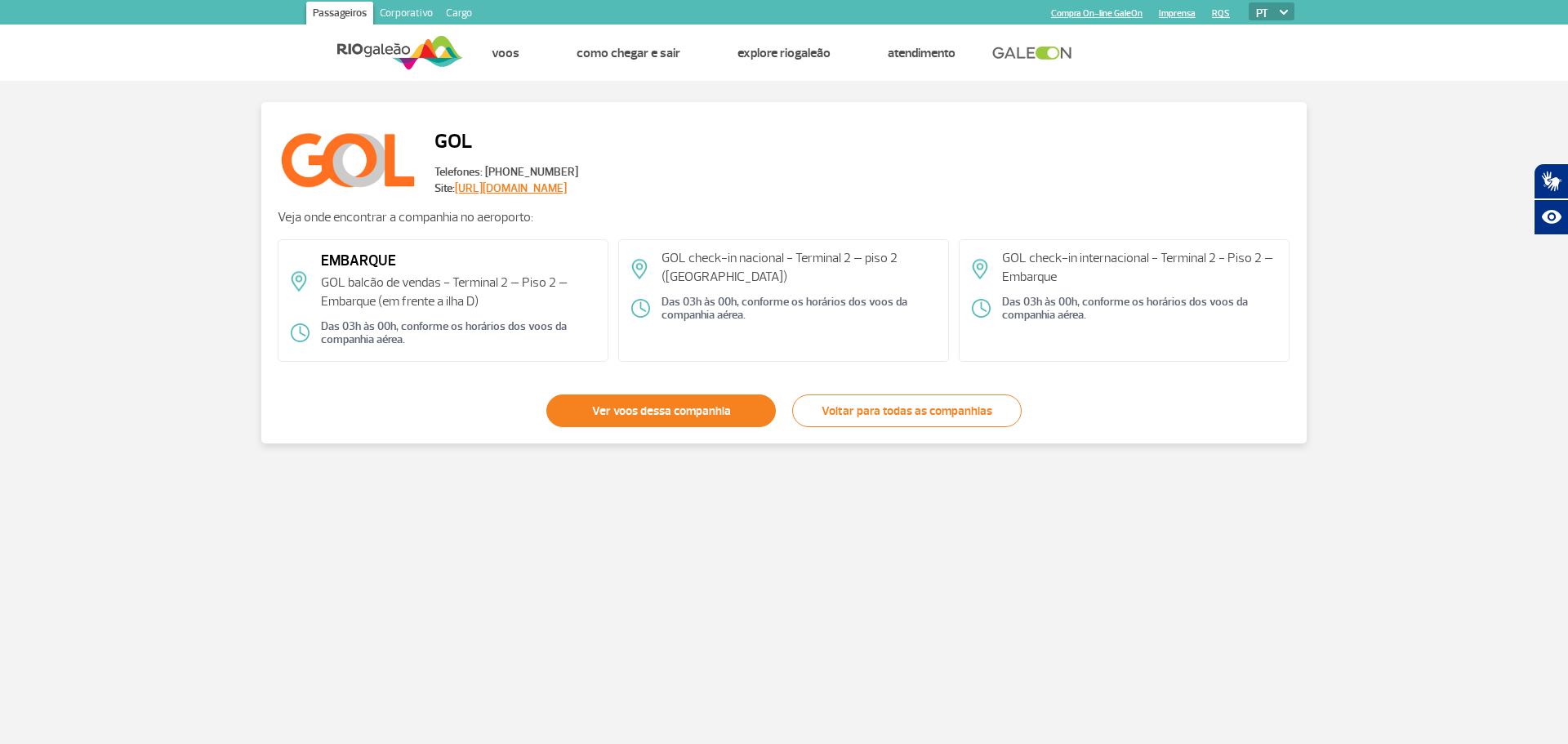
click at [716, 409] on link "Ver voos dessa companhia" at bounding box center [661, 411] width 229 height 33
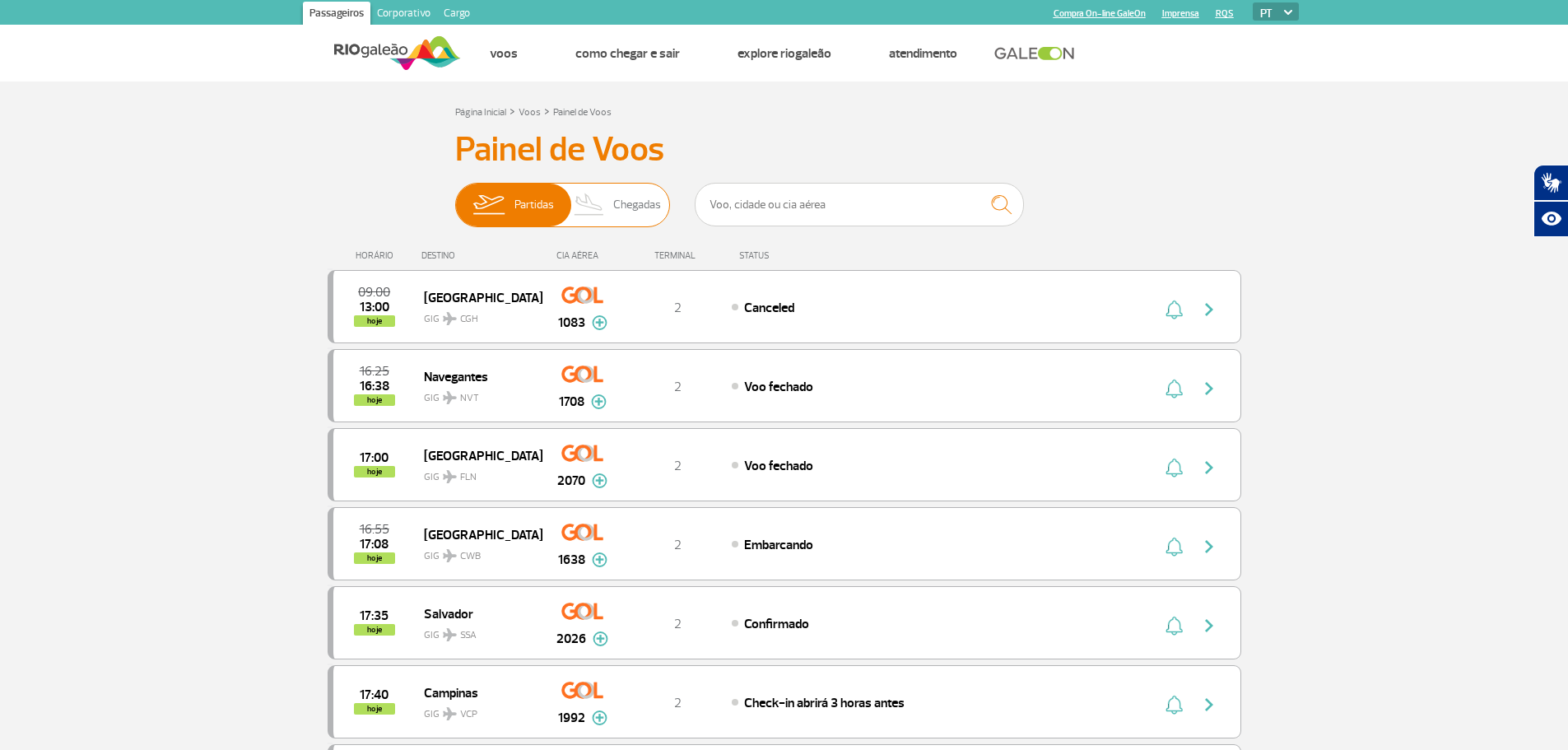
click at [636, 205] on span "Chegadas" at bounding box center [637, 205] width 48 height 43
click at [455, 196] on input "Partidas Chegadas" at bounding box center [455, 196] width 0 height 0
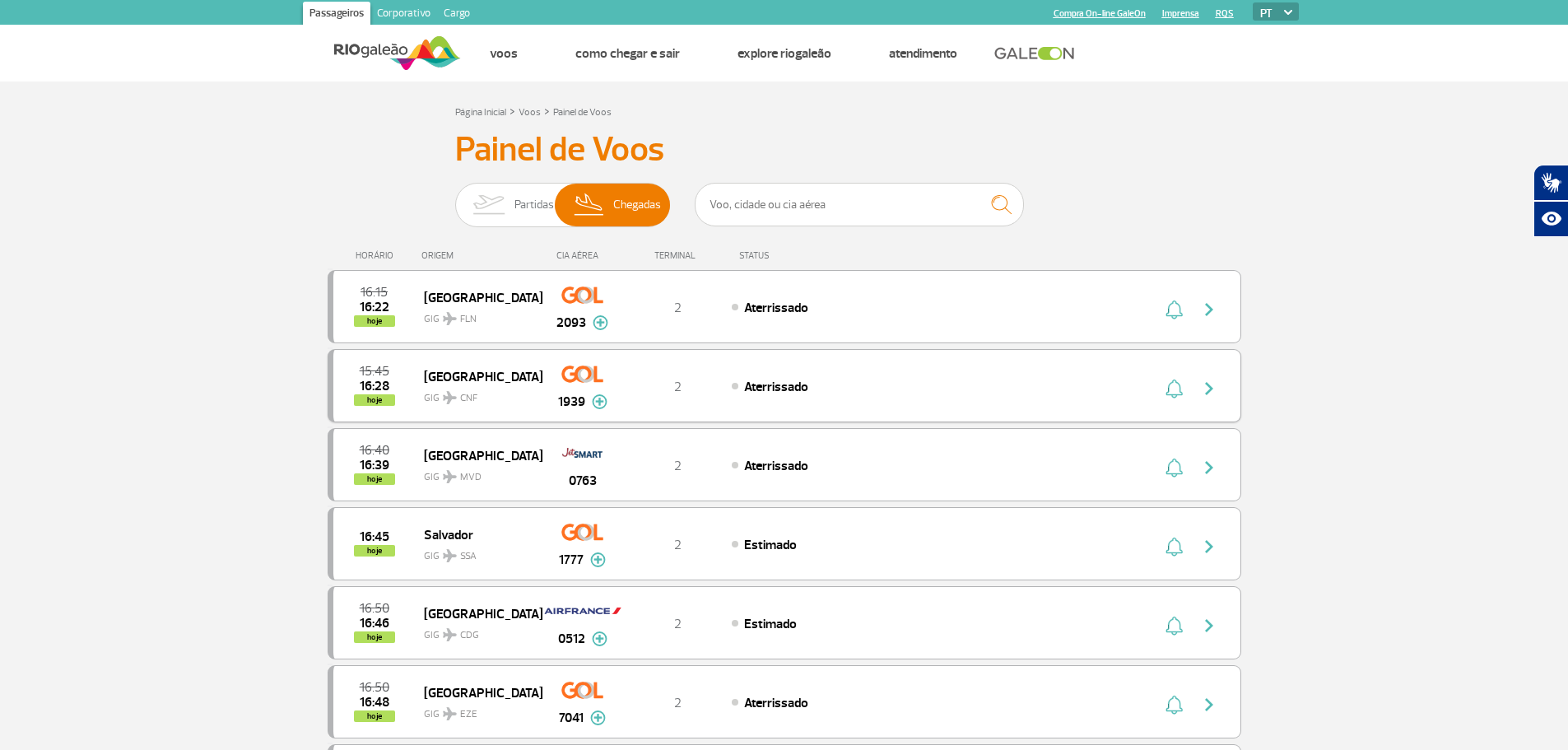
click at [598, 402] on img at bounding box center [599, 401] width 15 height 14
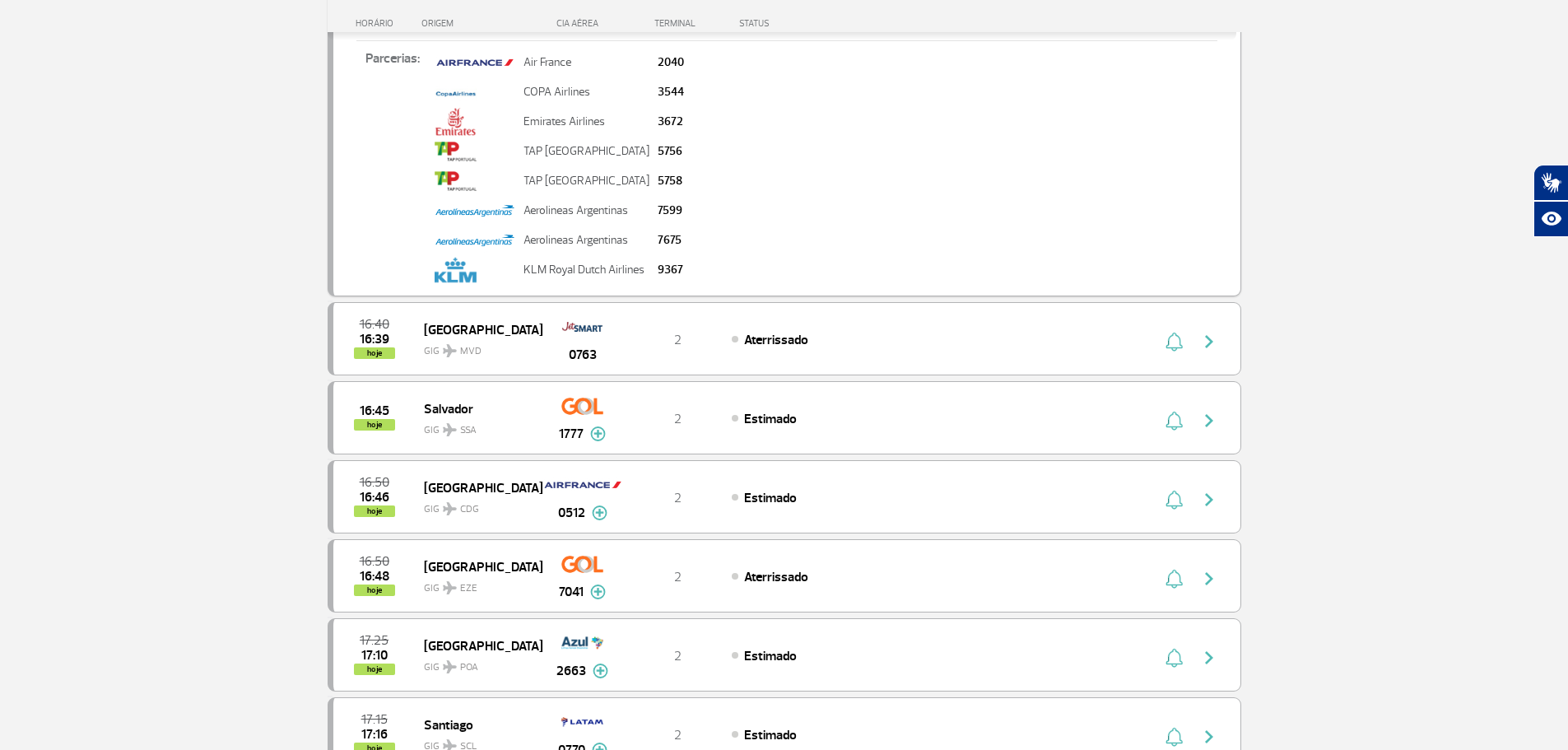
scroll to position [412, 0]
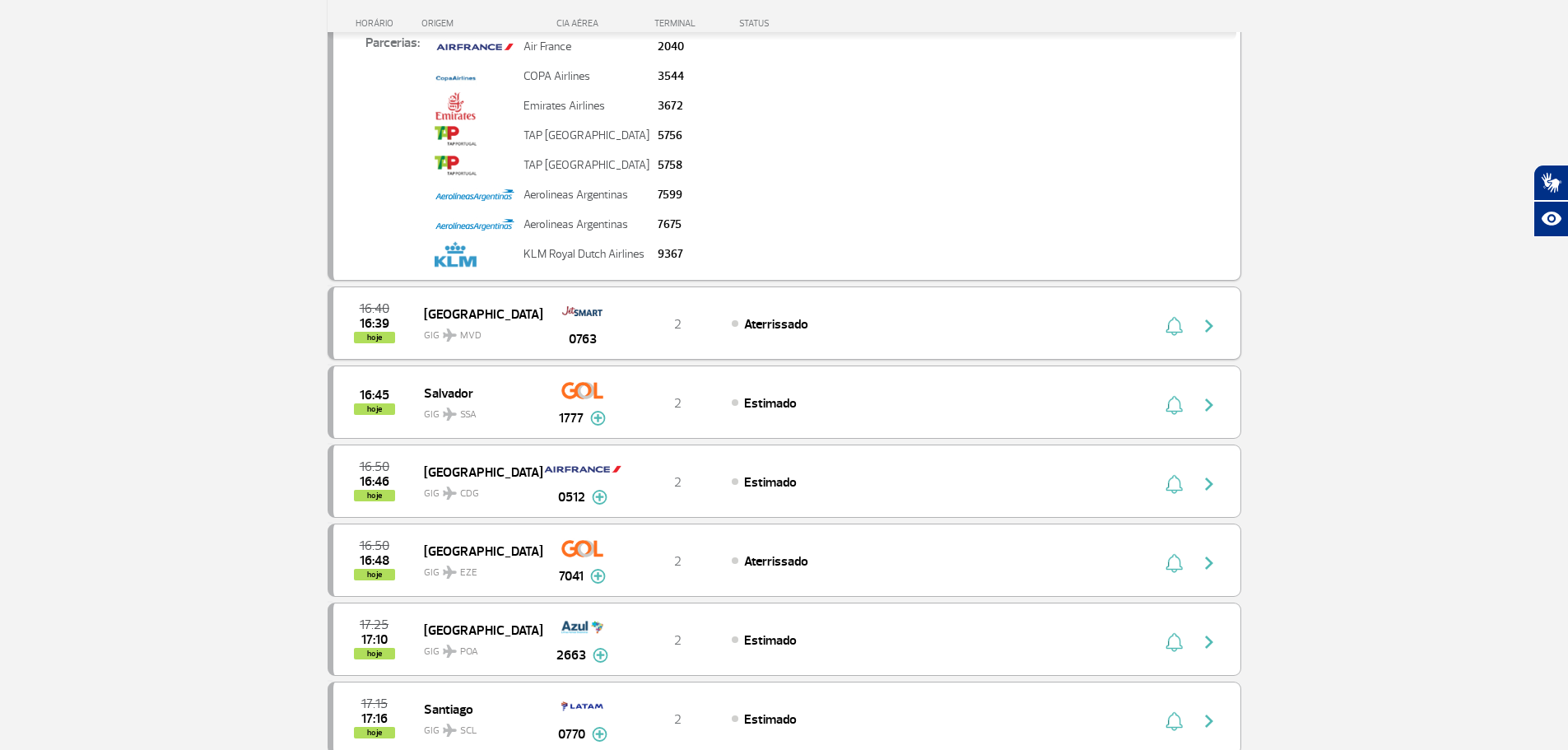
click at [1206, 323] on img "button" at bounding box center [1209, 326] width 20 height 20
click at [1211, 323] on img "button" at bounding box center [1209, 326] width 20 height 20
click at [1210, 323] on img "button" at bounding box center [1209, 326] width 20 height 20
click at [1209, 563] on img "button" at bounding box center [1209, 563] width 20 height 20
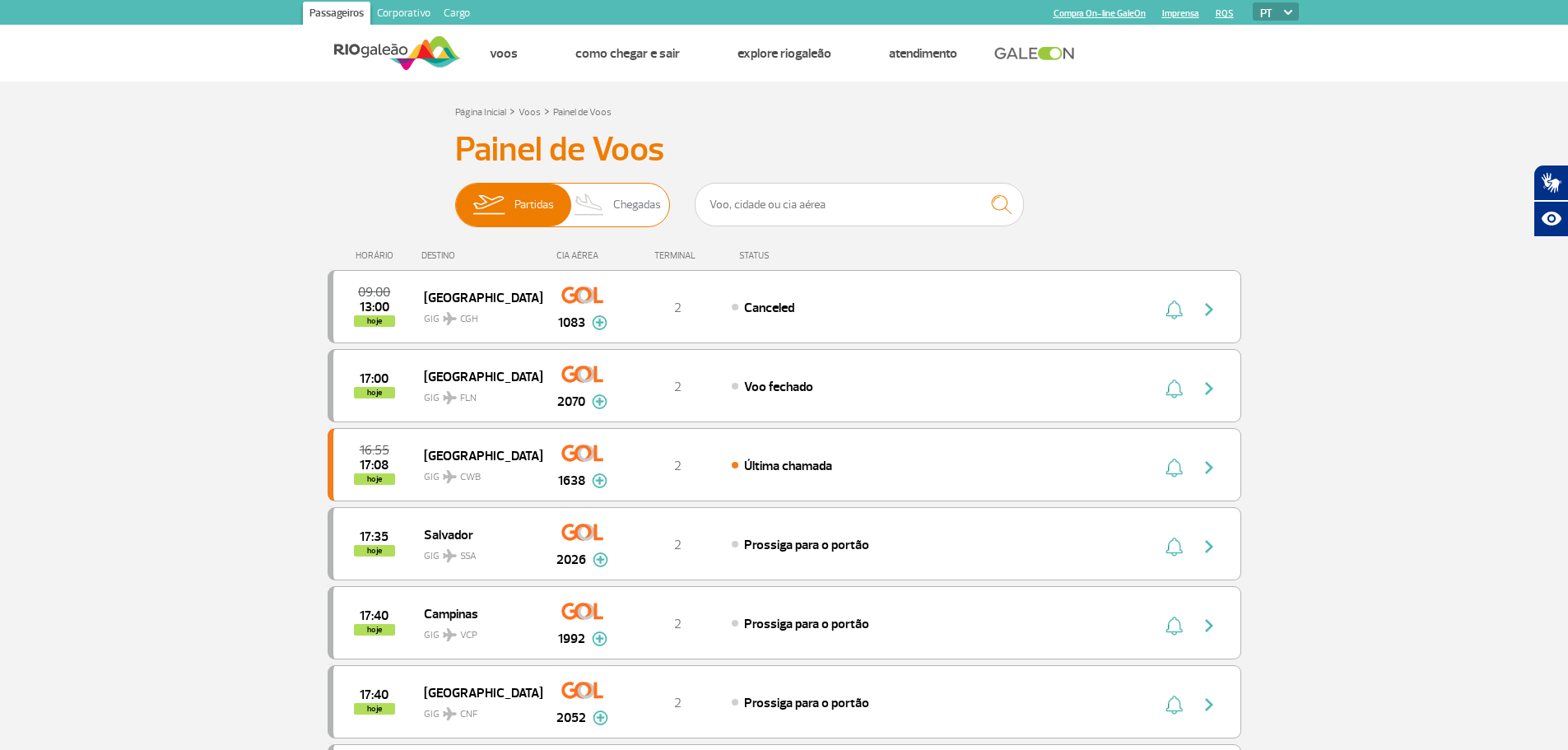
click at [624, 204] on span "Chegadas" at bounding box center [637, 205] width 48 height 43
click at [455, 196] on input "Partidas Chegadas" at bounding box center [455, 196] width 0 height 0
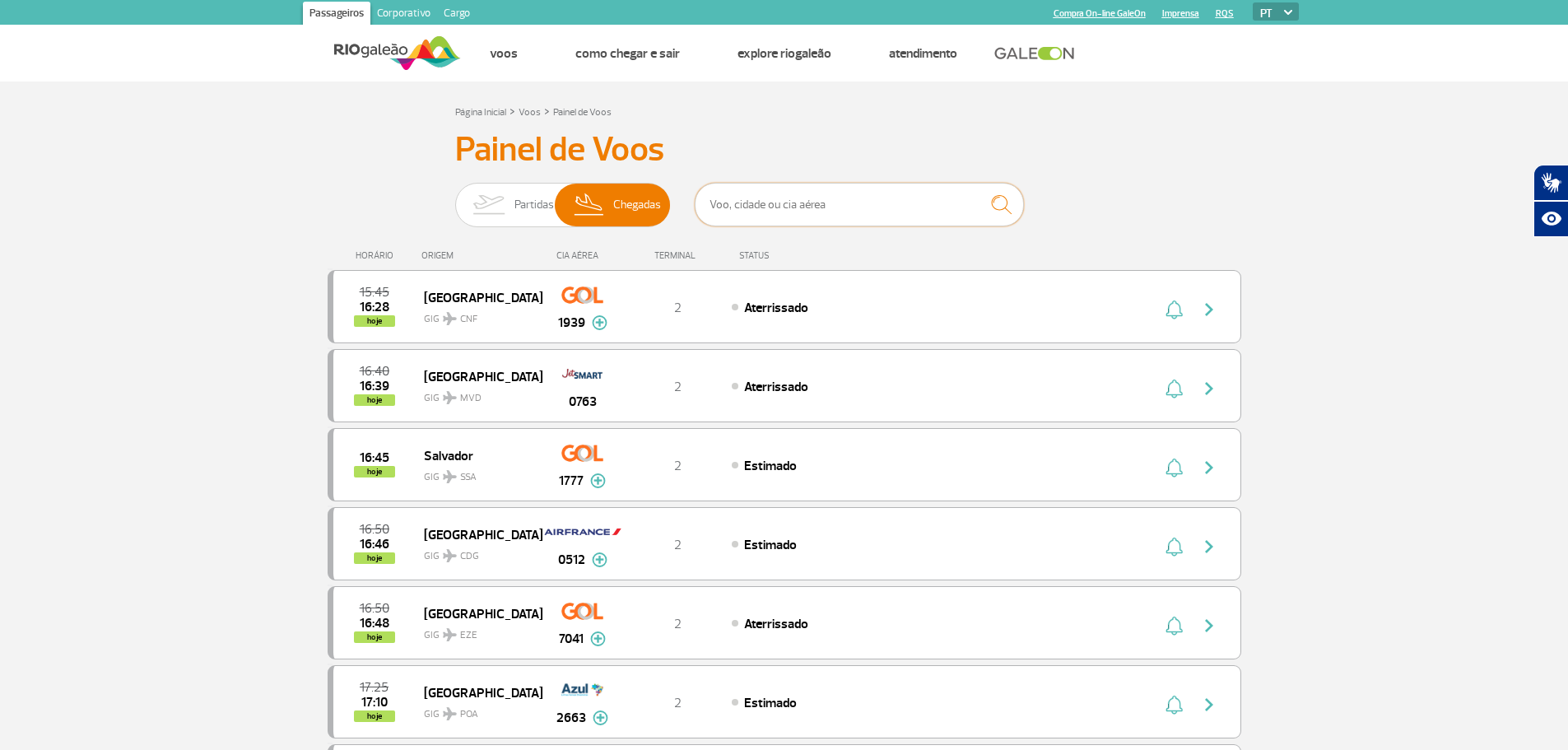
click at [709, 203] on input "text" at bounding box center [859, 204] width 329 height 43
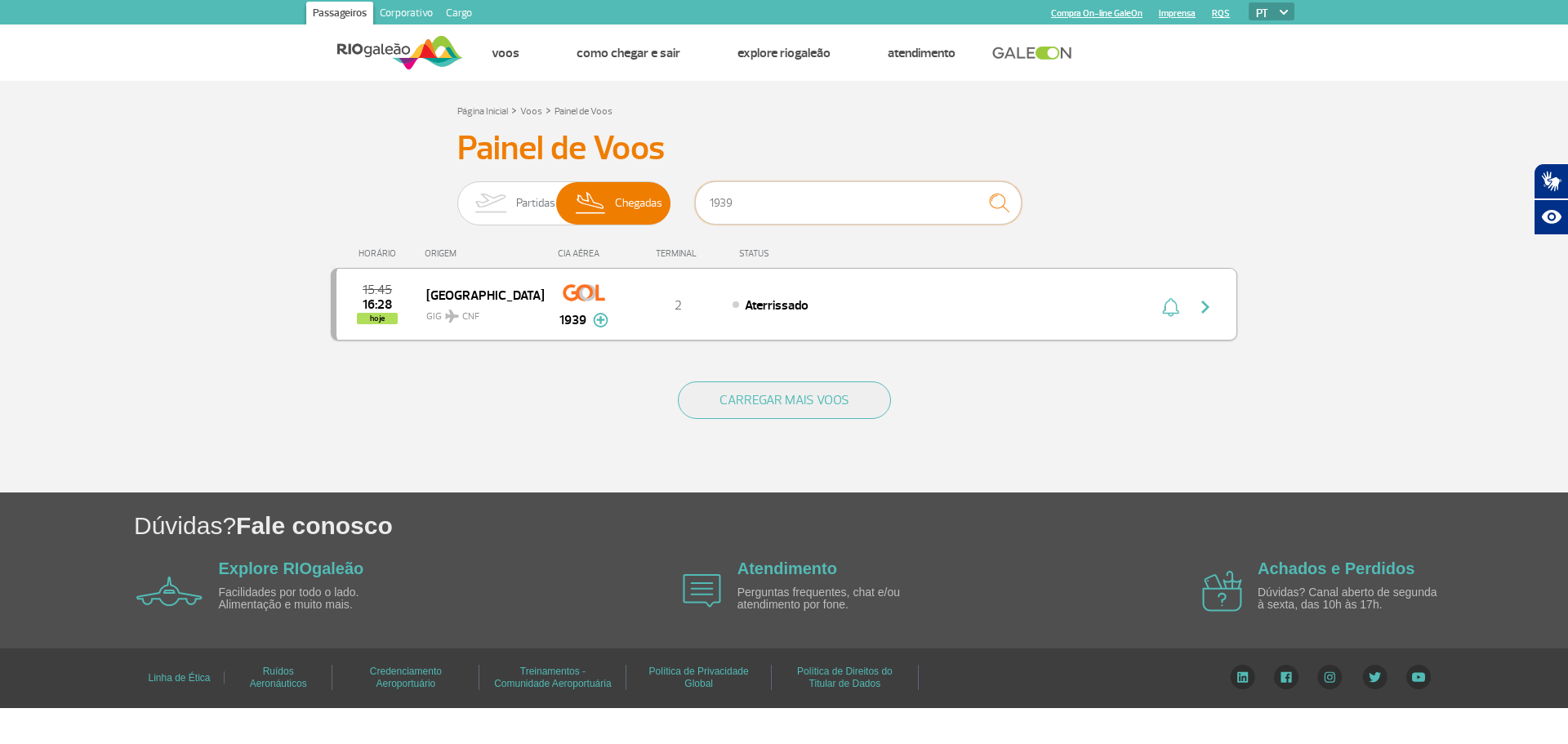
type input "1939"
click at [601, 321] on img at bounding box center [601, 320] width 15 height 14
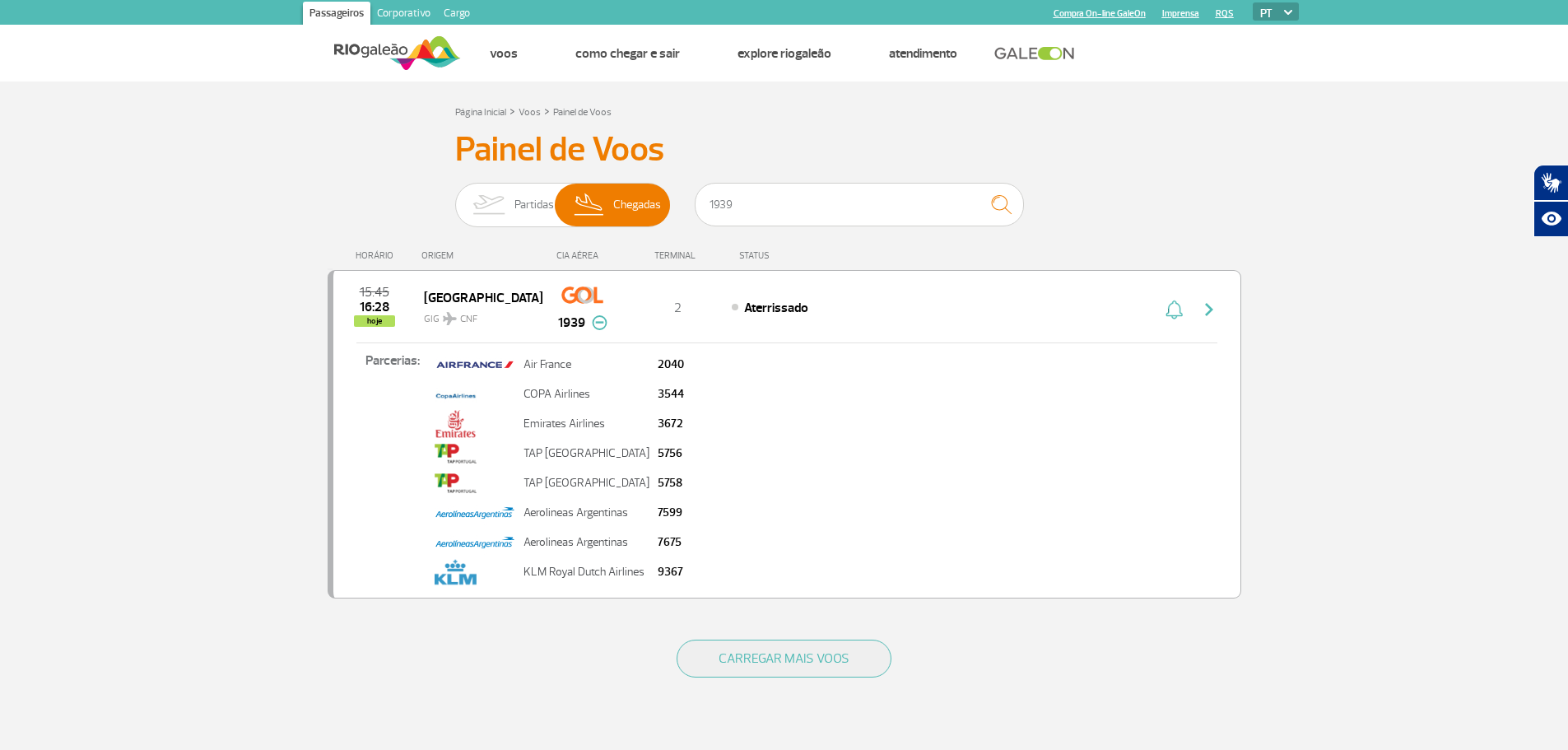
click at [1430, 384] on section "Página Inicial > Voos > Painel de Voos Painel de Voos Partidas Chegadas 1939 15…" at bounding box center [784, 417] width 1568 height 670
click at [1452, 429] on section "Página Inicial > Voos > Painel de Voos Painel de Voos Partidas Chegadas 1939 15…" at bounding box center [784, 417] width 1568 height 670
